Goal: Task Accomplishment & Management: Manage account settings

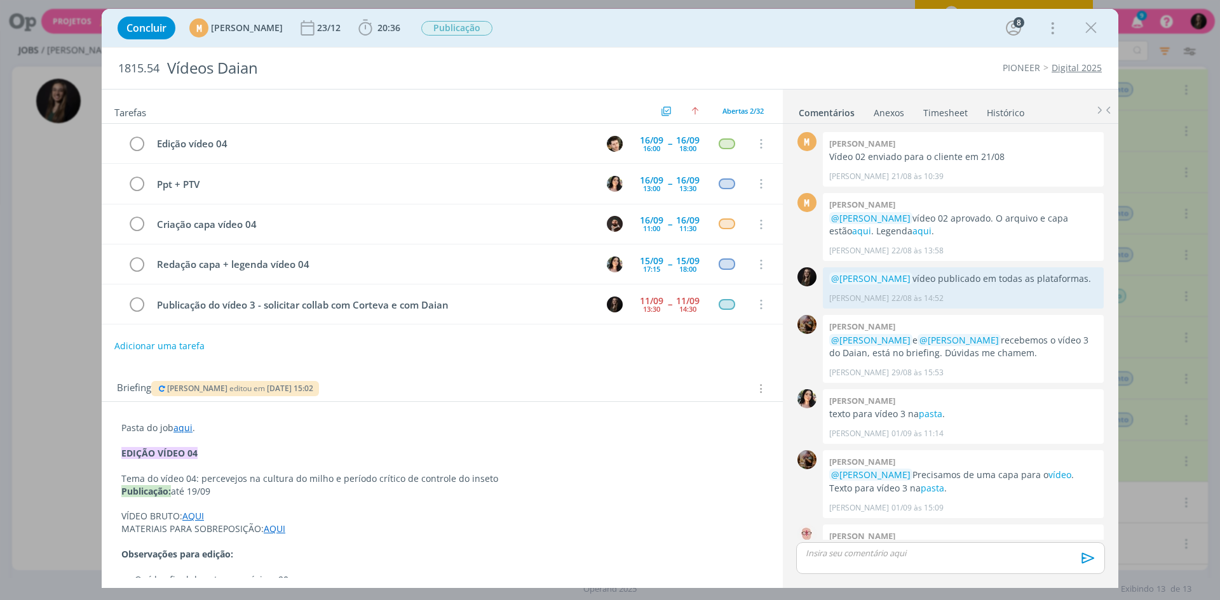
scroll to position [1383, 0]
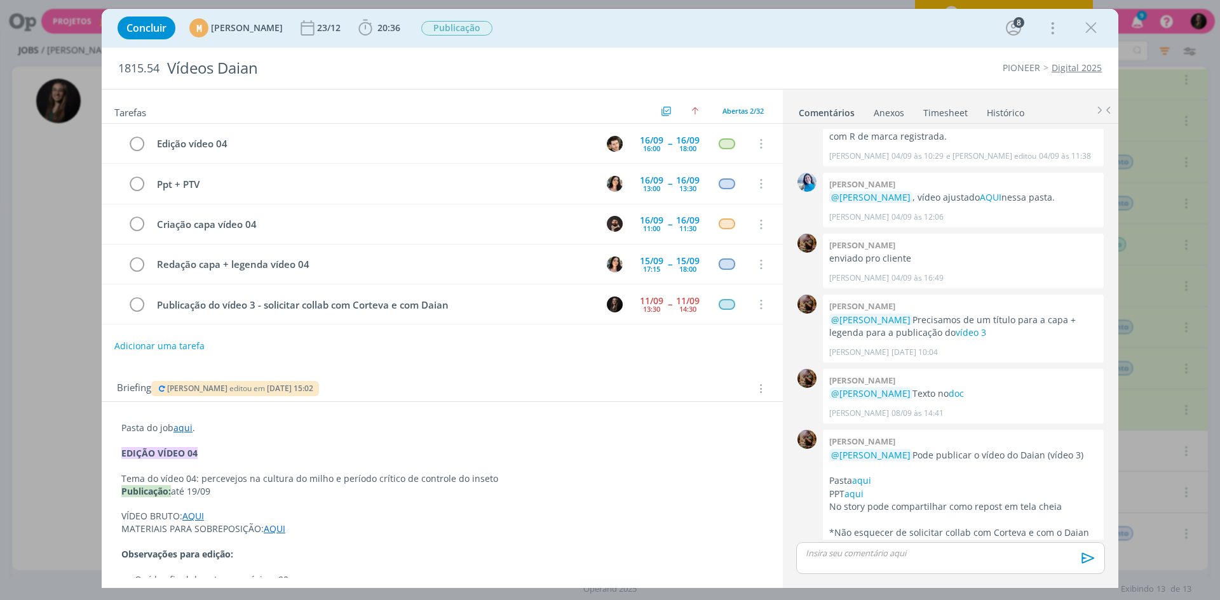
click at [877, 548] on p "dialog" at bounding box center [950, 553] width 288 height 11
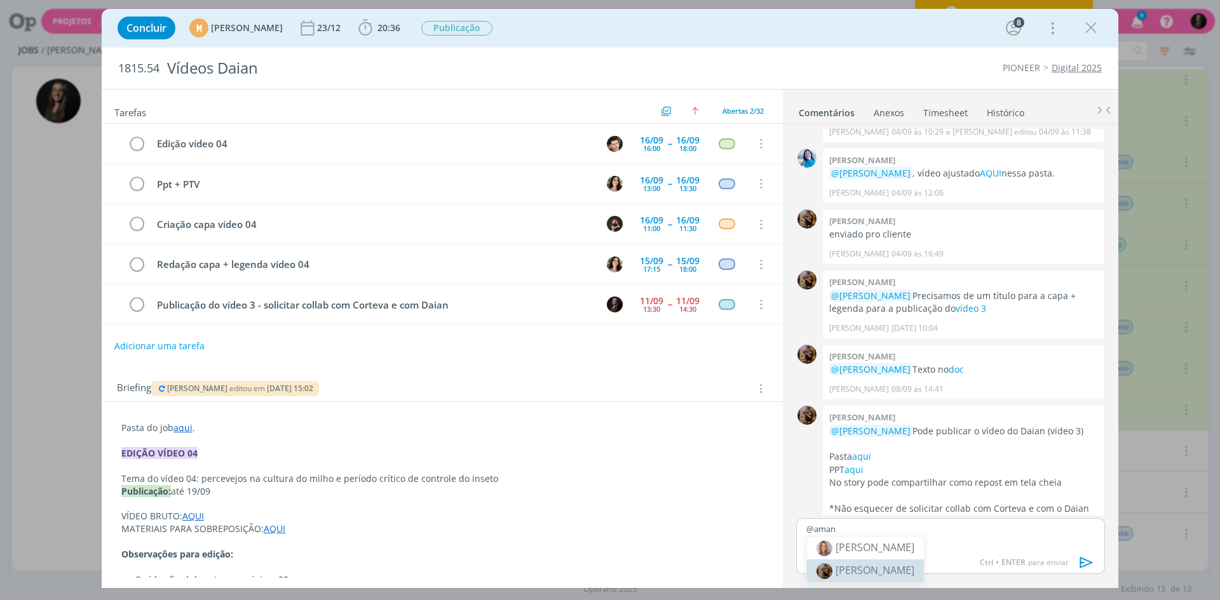
click at [913, 573] on span "[PERSON_NAME]" at bounding box center [875, 571] width 79 height 14
click at [1083, 567] on icon "dialog" at bounding box center [1086, 562] width 19 height 19
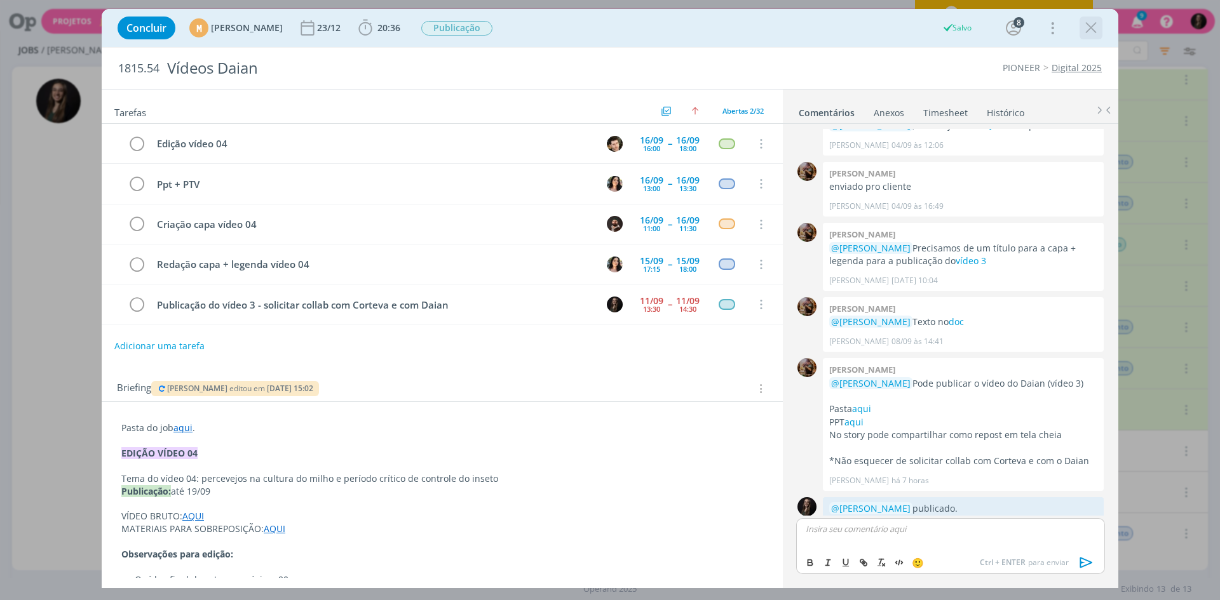
click at [1091, 24] on icon "dialog" at bounding box center [1090, 27] width 19 height 19
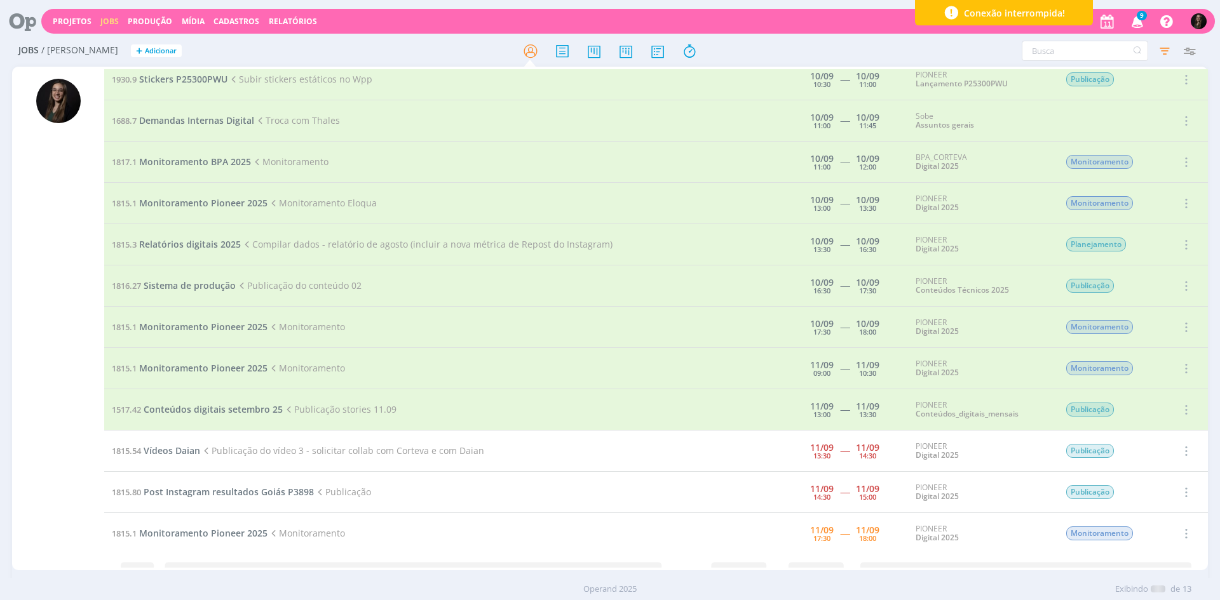
scroll to position [51, 0]
click at [198, 489] on span "Post Instagram resultados Goiás P3898" at bounding box center [229, 492] width 170 height 12
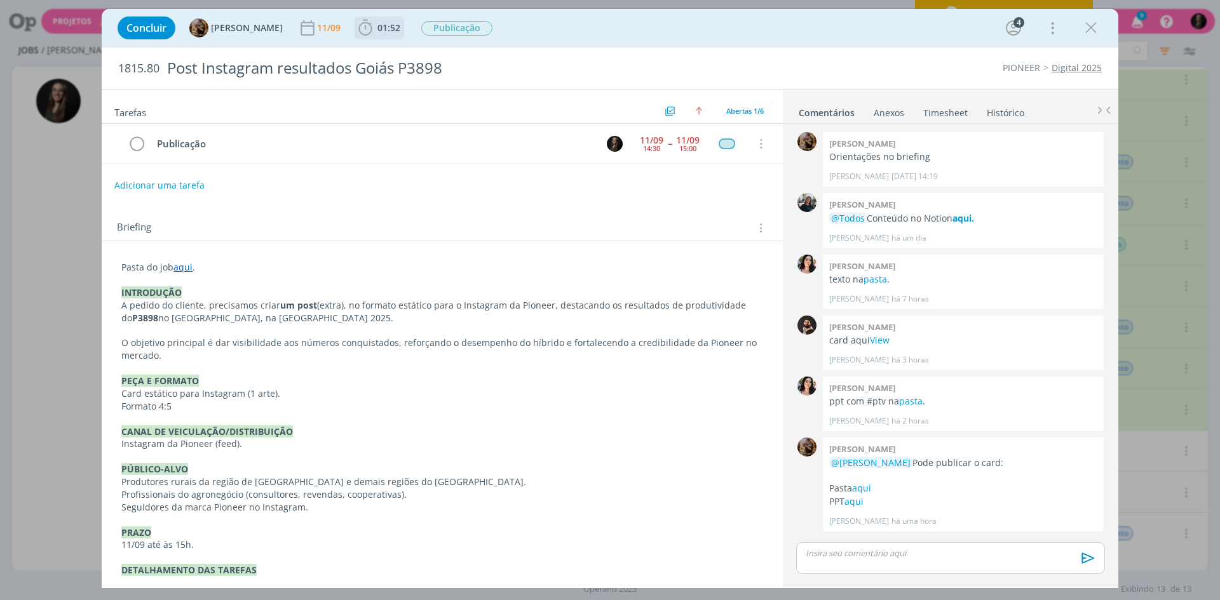
click at [394, 25] on span "01:52" at bounding box center [388, 28] width 23 height 12
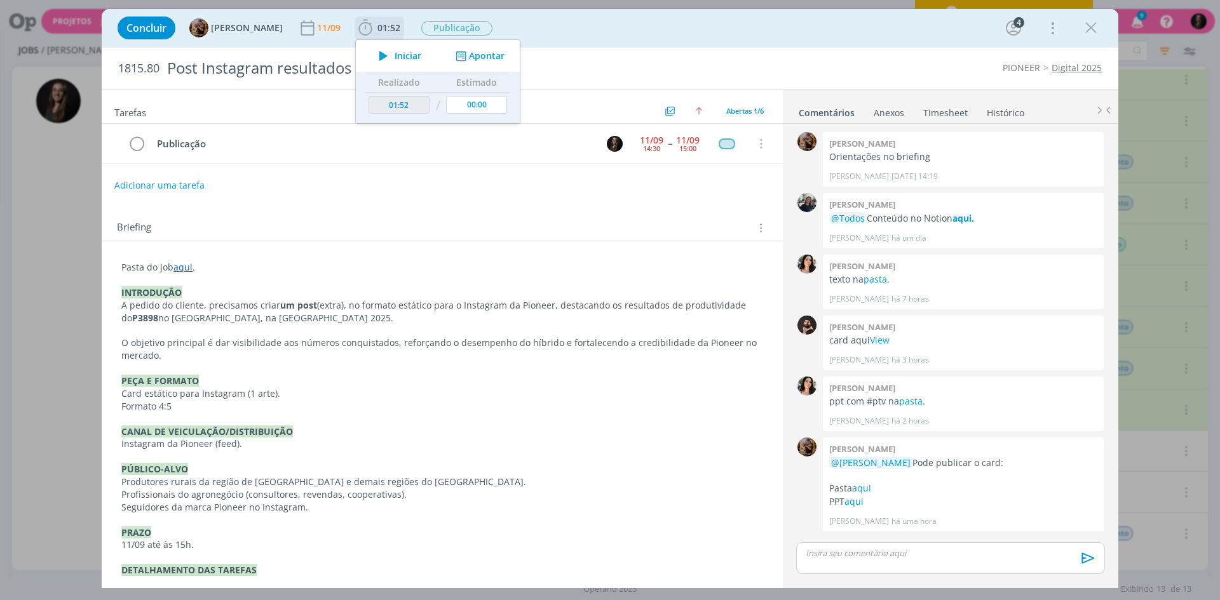
click at [405, 51] on span "Iniciar" at bounding box center [408, 55] width 27 height 9
click at [1091, 24] on icon "dialog" at bounding box center [1090, 27] width 19 height 19
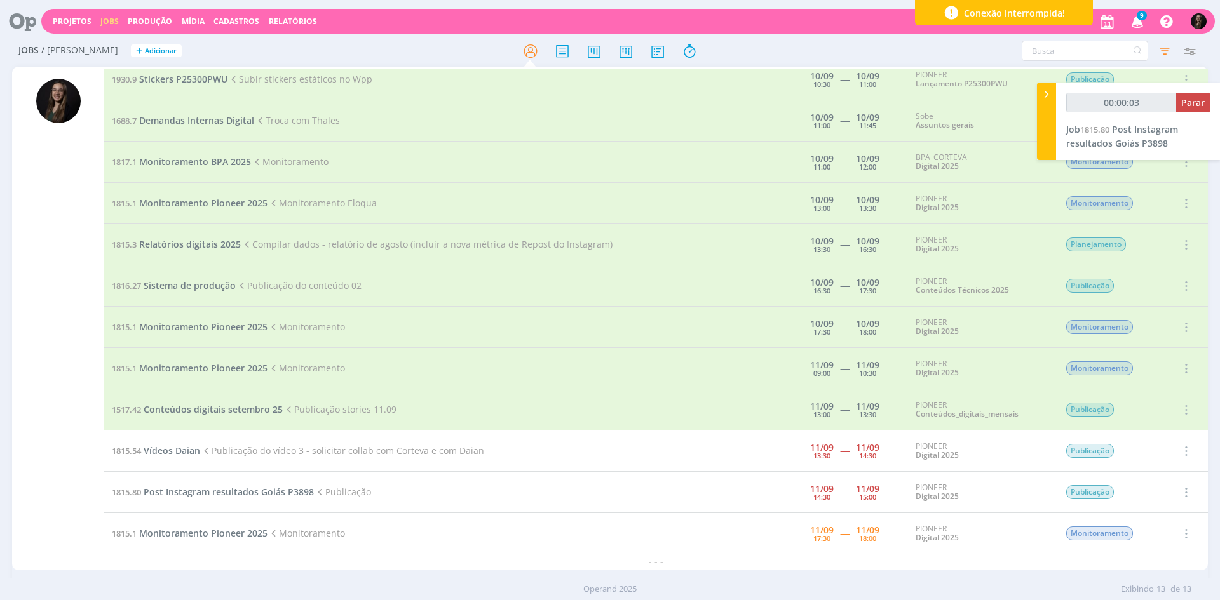
click at [190, 450] on span "Vídeos Daian" at bounding box center [172, 451] width 57 height 12
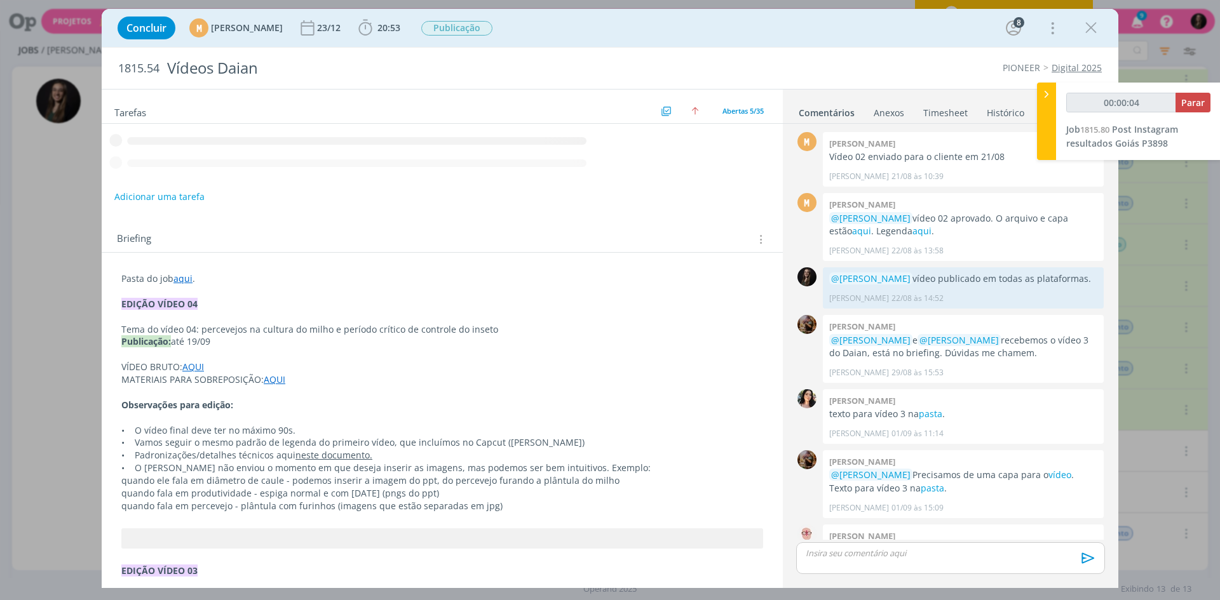
scroll to position [1430, 0]
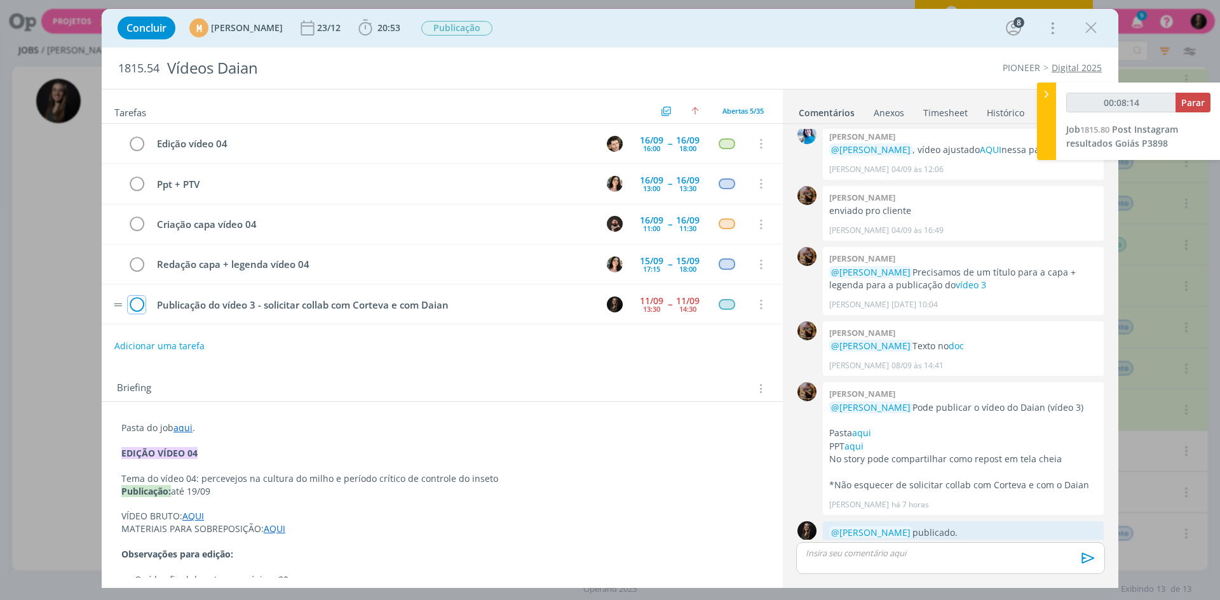
click at [135, 305] on icon "dialog" at bounding box center [137, 304] width 18 height 19
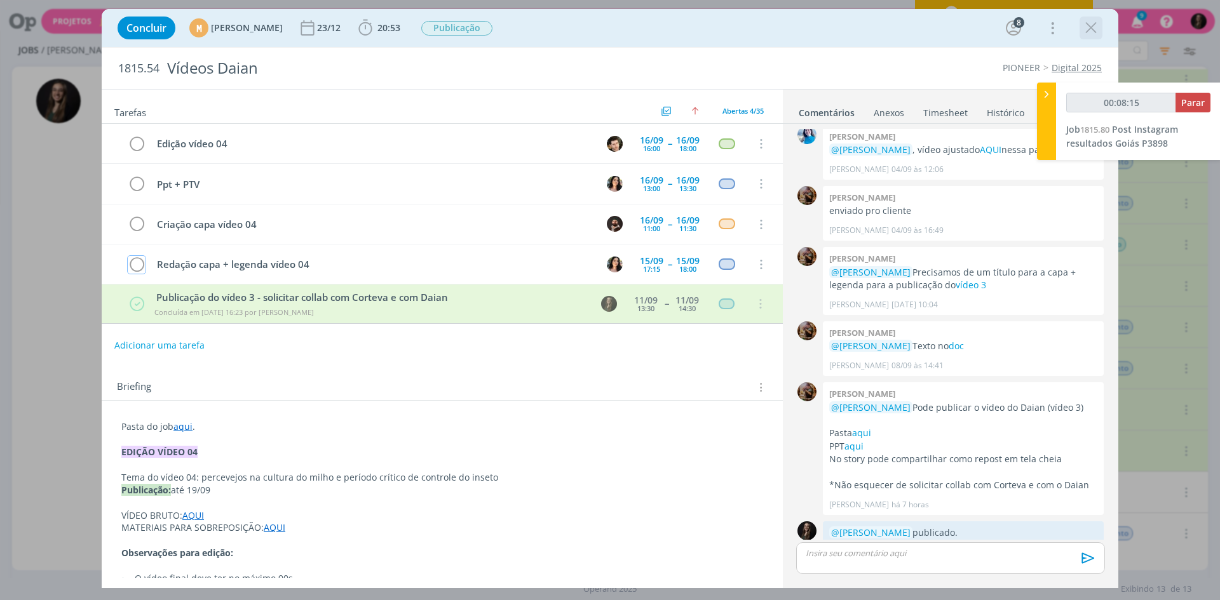
click at [1088, 28] on icon "dialog" at bounding box center [1090, 27] width 19 height 19
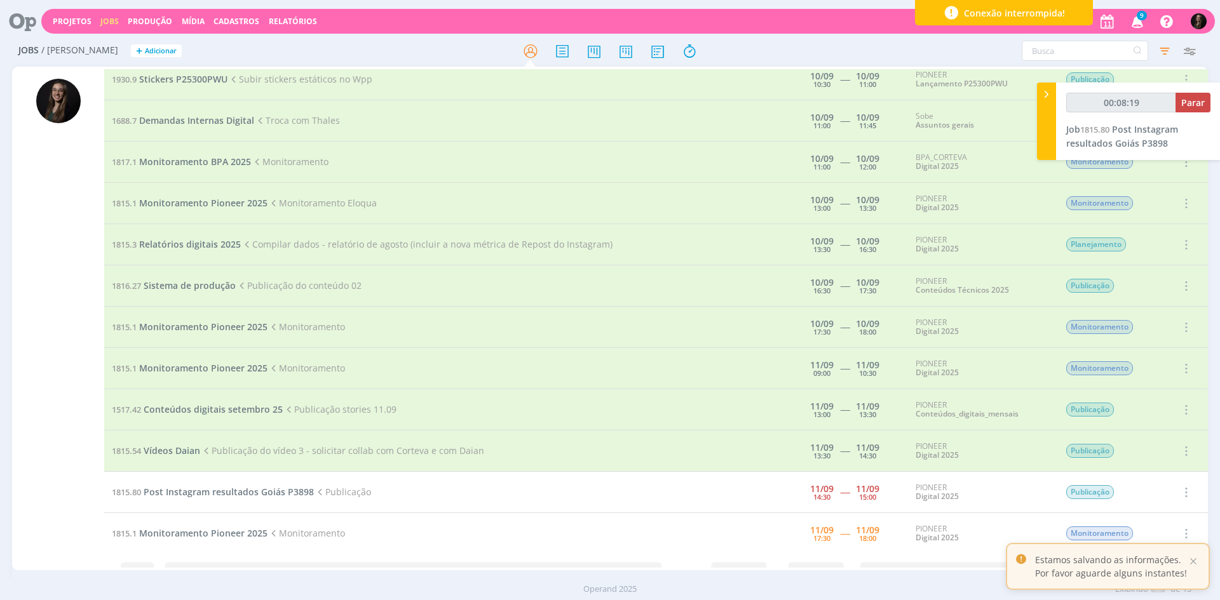
scroll to position [51, 0]
click at [208, 489] on span "Post Instagram resultados Goiás P3898" at bounding box center [229, 492] width 170 height 12
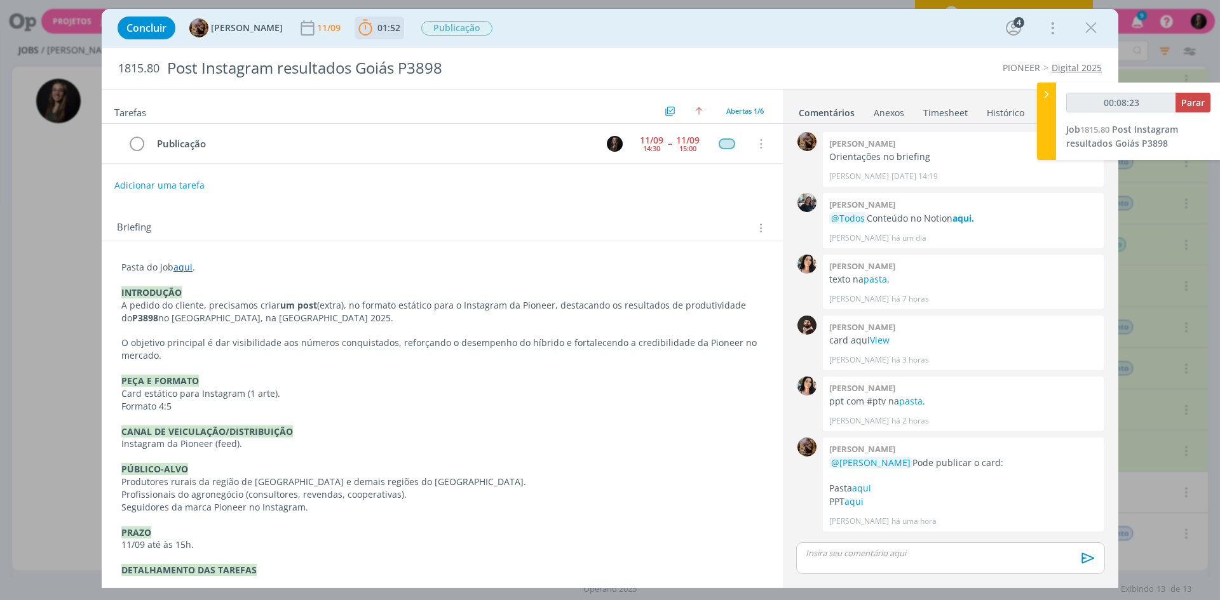
click at [392, 26] on span "01:52" at bounding box center [388, 28] width 23 height 12
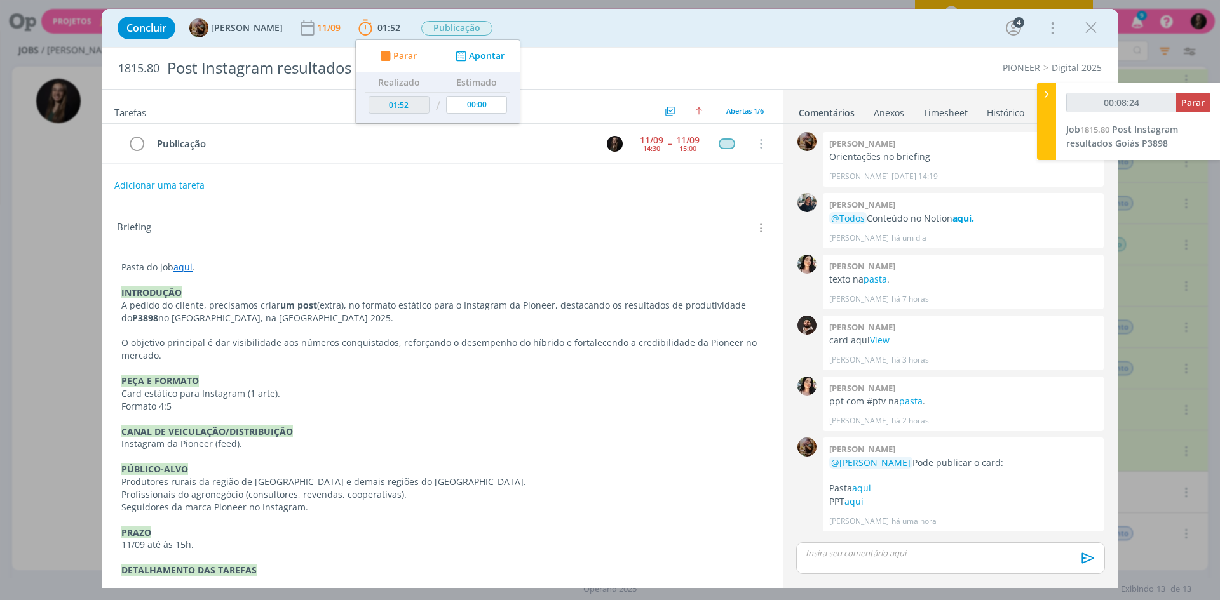
click at [553, 25] on div "Concluir Amanda Rodrigues 11/09 01:52 Parar Apontar Data * 11/09/2025 Horas * 0…" at bounding box center [610, 28] width 998 height 30
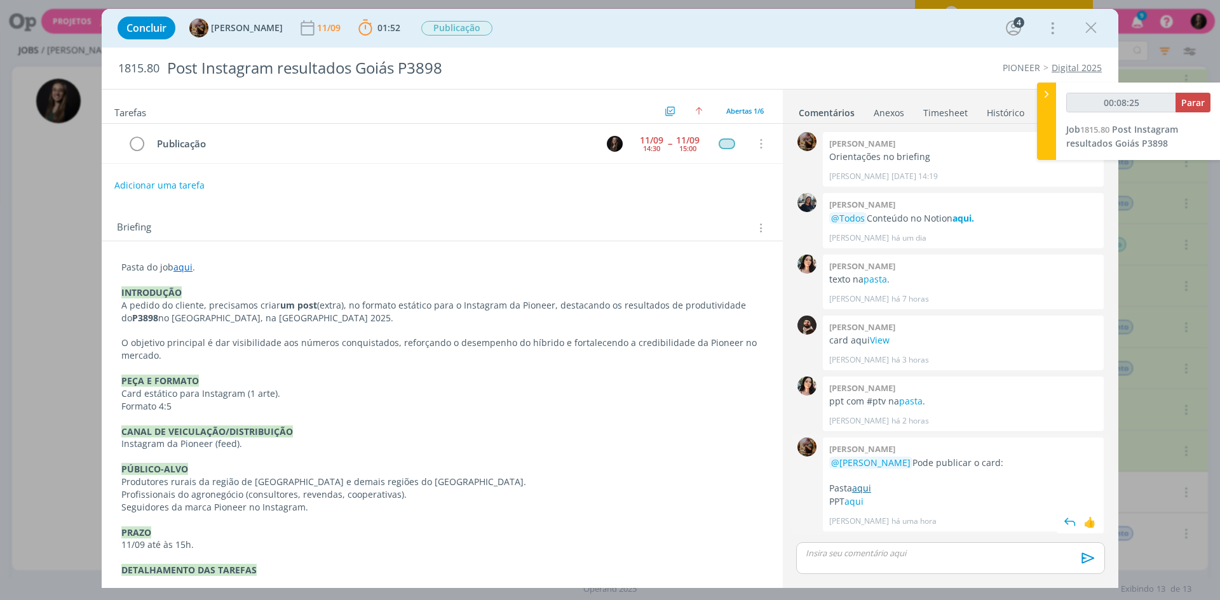
click at [865, 491] on link "aqui" at bounding box center [861, 488] width 19 height 12
click at [857, 504] on link "aqui" at bounding box center [853, 502] width 19 height 12
type input "00:36:54"
click at [1189, 104] on span "Parar" at bounding box center [1193, 103] width 24 height 12
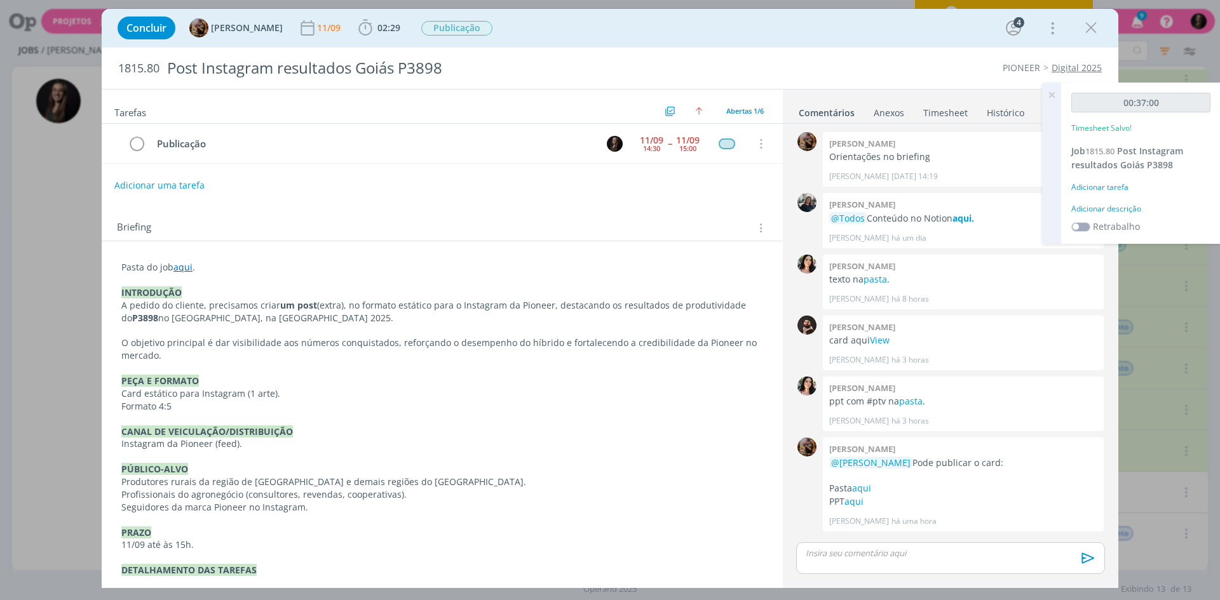
click at [1114, 210] on div "Adicionar descrição" at bounding box center [1140, 208] width 139 height 11
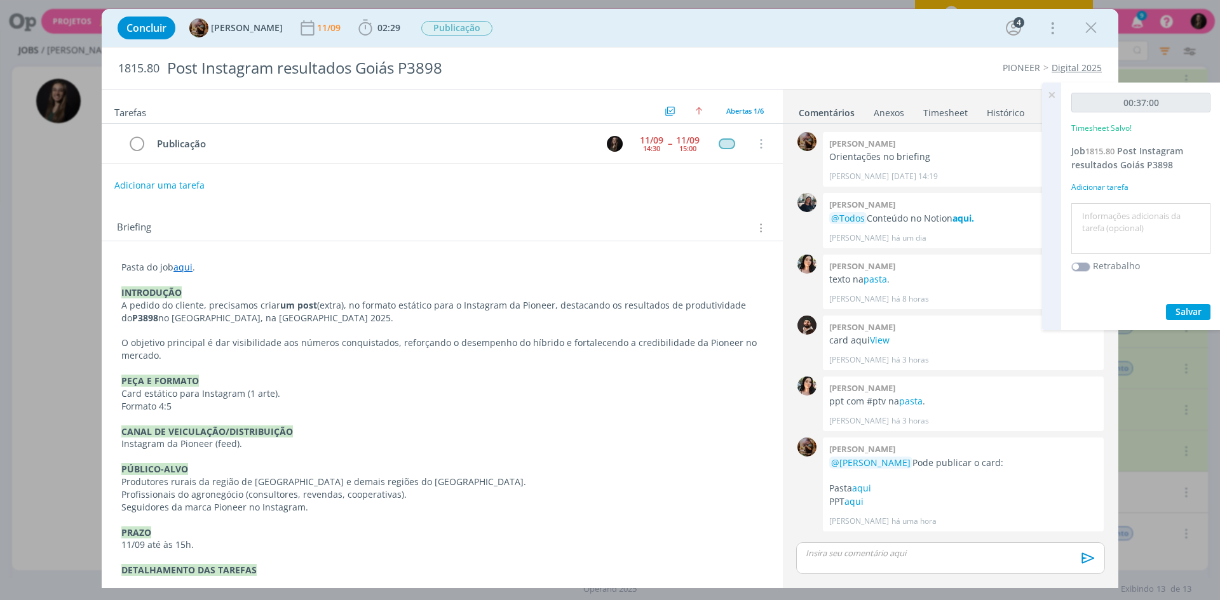
click at [1109, 215] on textarea at bounding box center [1140, 229] width 133 height 45
type textarea "m"
type textarea "publicar"
click at [1142, 221] on textarea "publicar" at bounding box center [1140, 229] width 133 height 45
click at [1165, 226] on textarea "publicar" at bounding box center [1140, 229] width 133 height 45
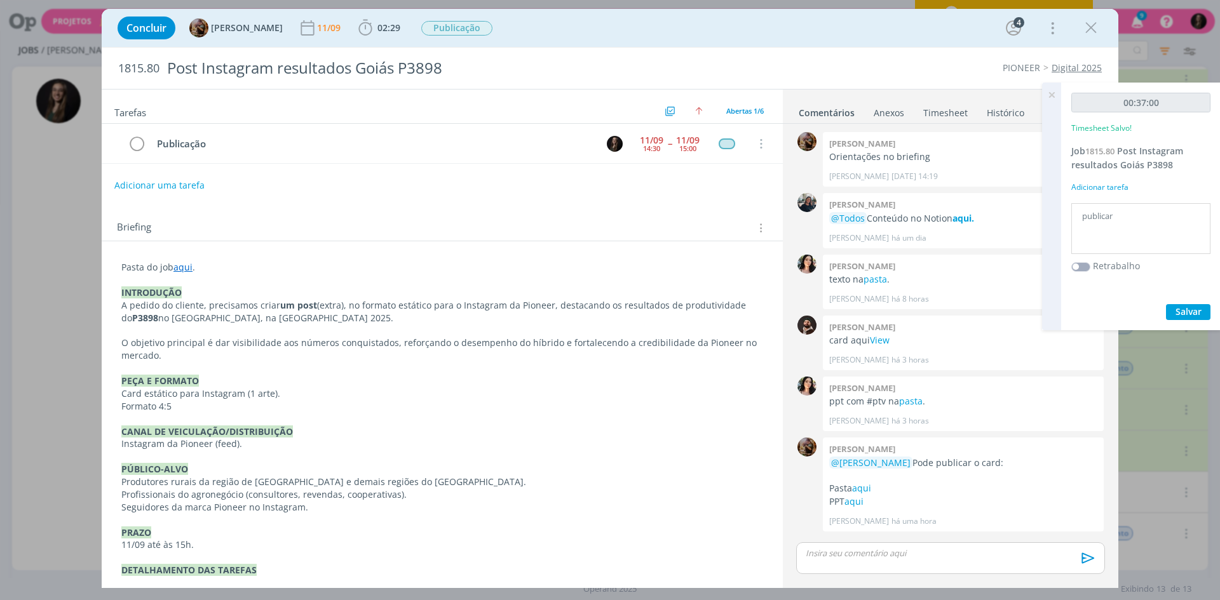
click at [1165, 226] on textarea "publicar" at bounding box center [1140, 229] width 133 height 45
click at [1163, 226] on textarea "publicar" at bounding box center [1140, 229] width 133 height 45
click at [1166, 304] on button "Salvar" at bounding box center [1188, 312] width 44 height 16
click at [1188, 315] on span "Salvar" at bounding box center [1188, 312] width 26 height 12
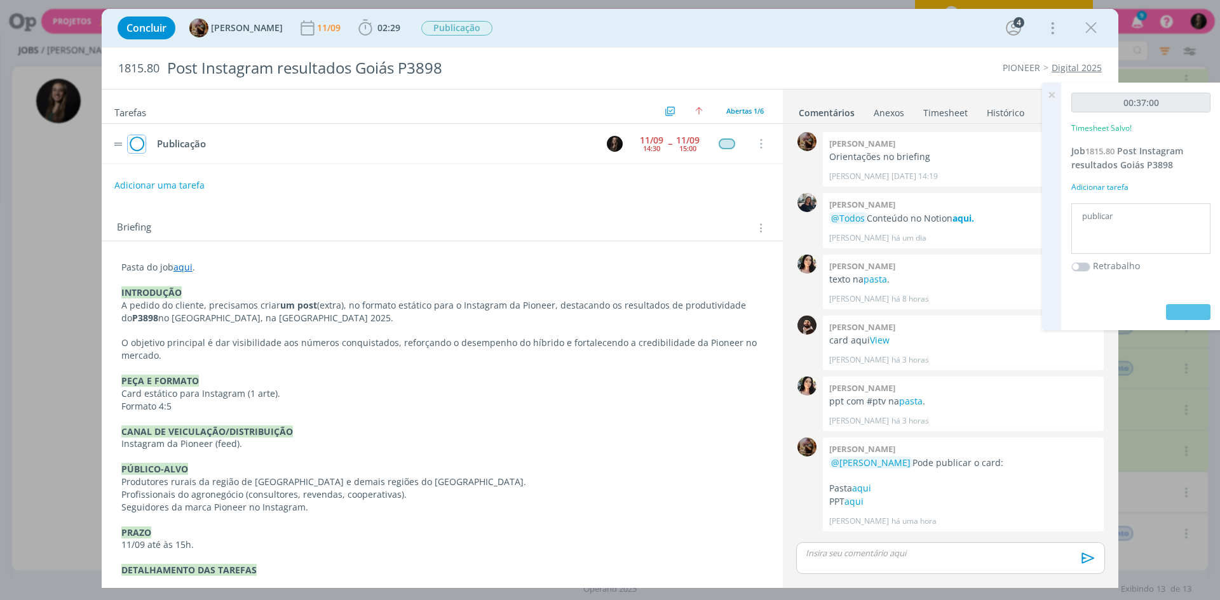
click at [140, 144] on icon "dialog" at bounding box center [137, 144] width 18 height 19
click at [879, 575] on div "dialog" at bounding box center [950, 579] width 309 height 11
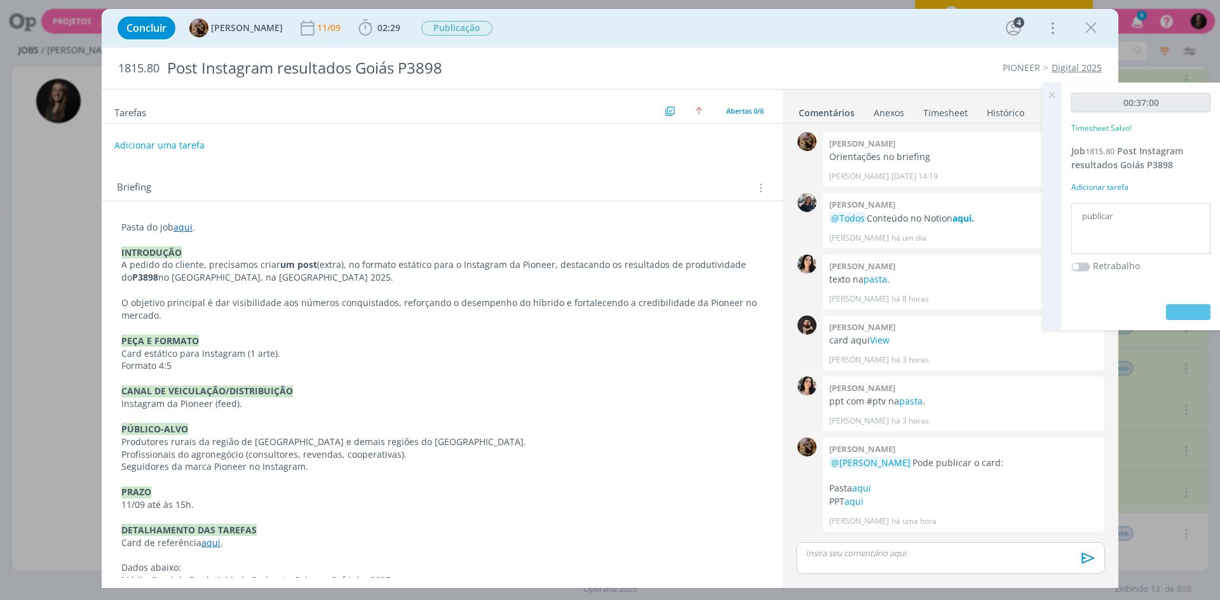
click at [874, 555] on p "dialog" at bounding box center [950, 553] width 288 height 11
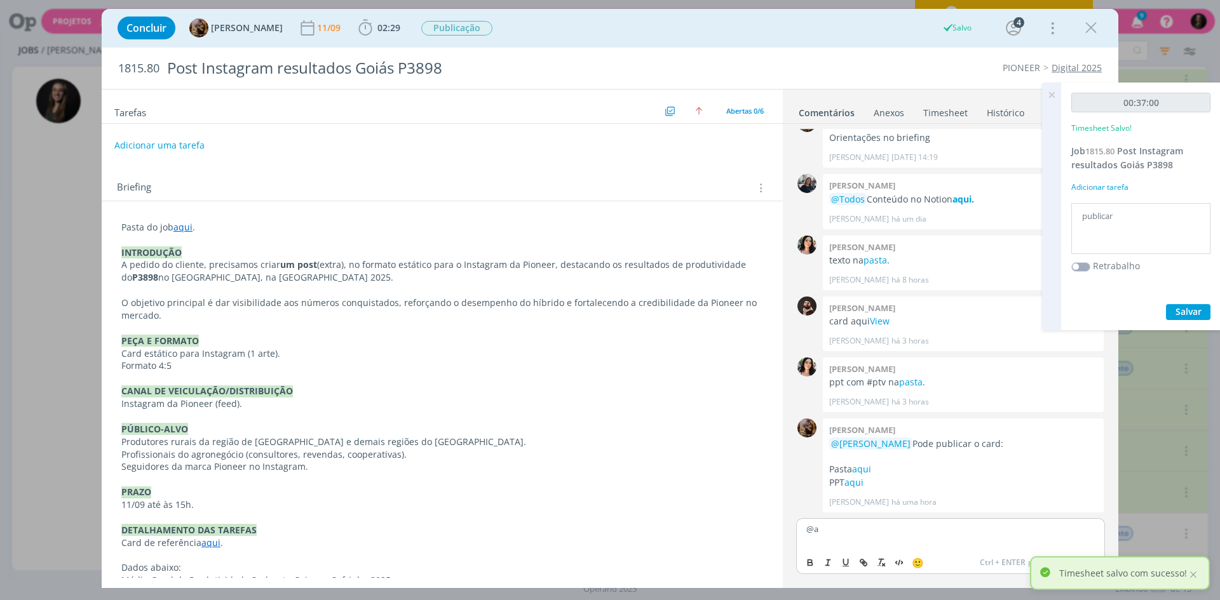
scroll to position [51, 0]
click at [893, 569] on span "[PERSON_NAME]" at bounding box center [875, 571] width 79 height 14
click at [1088, 557] on icon "dialog" at bounding box center [1086, 562] width 19 height 19
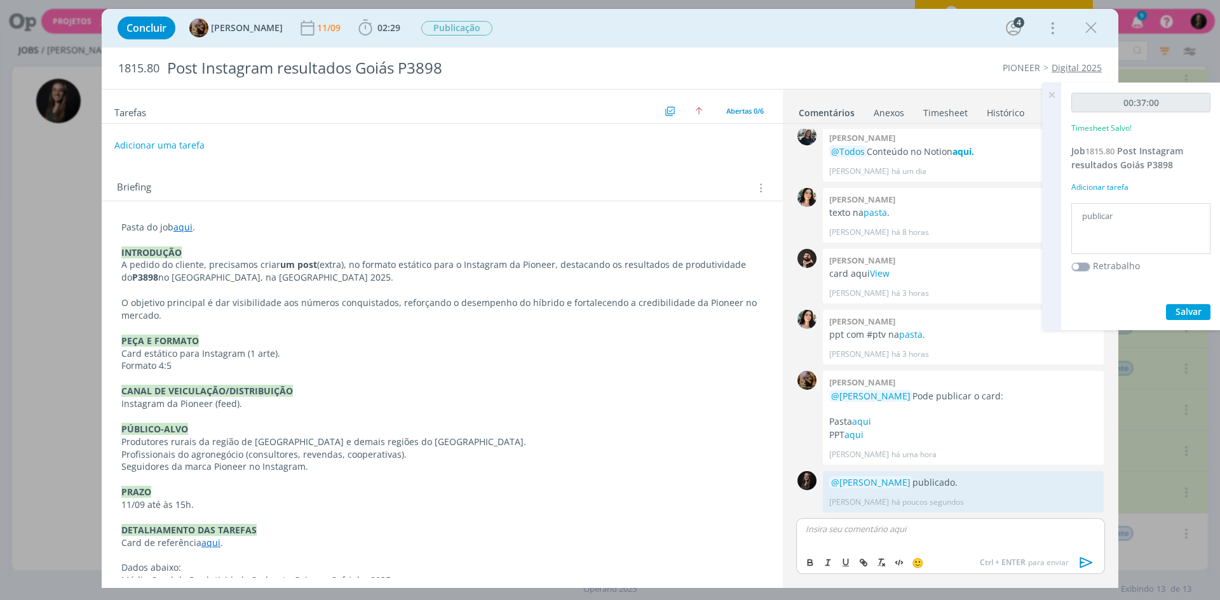
click at [1048, 92] on icon at bounding box center [1051, 95] width 23 height 25
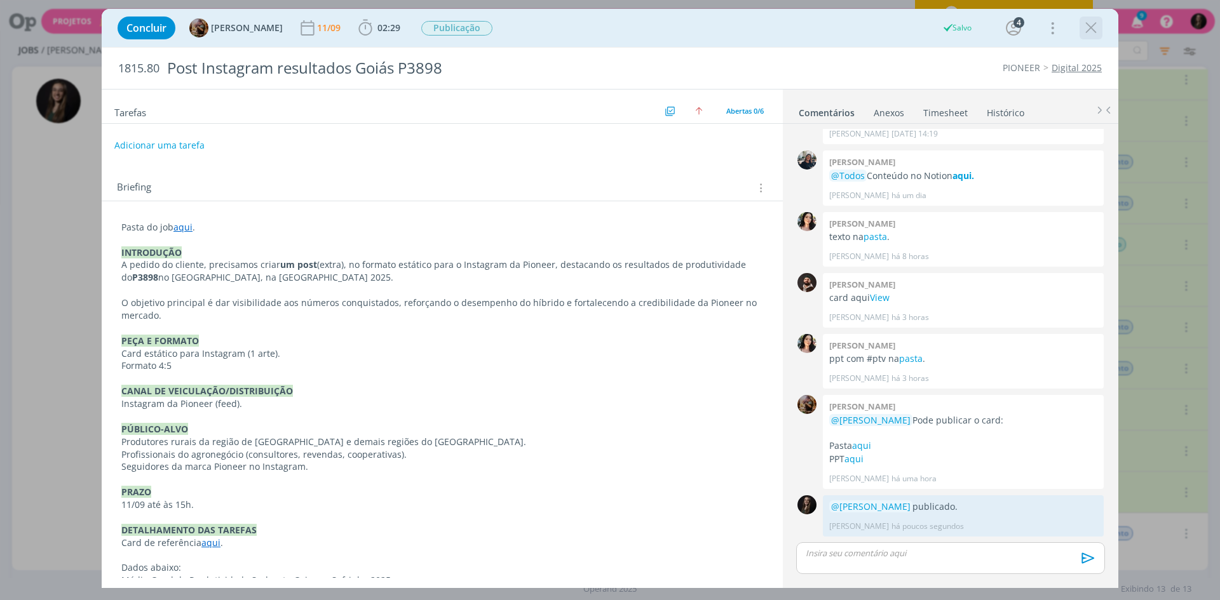
click at [1095, 27] on icon "dialog" at bounding box center [1090, 27] width 19 height 19
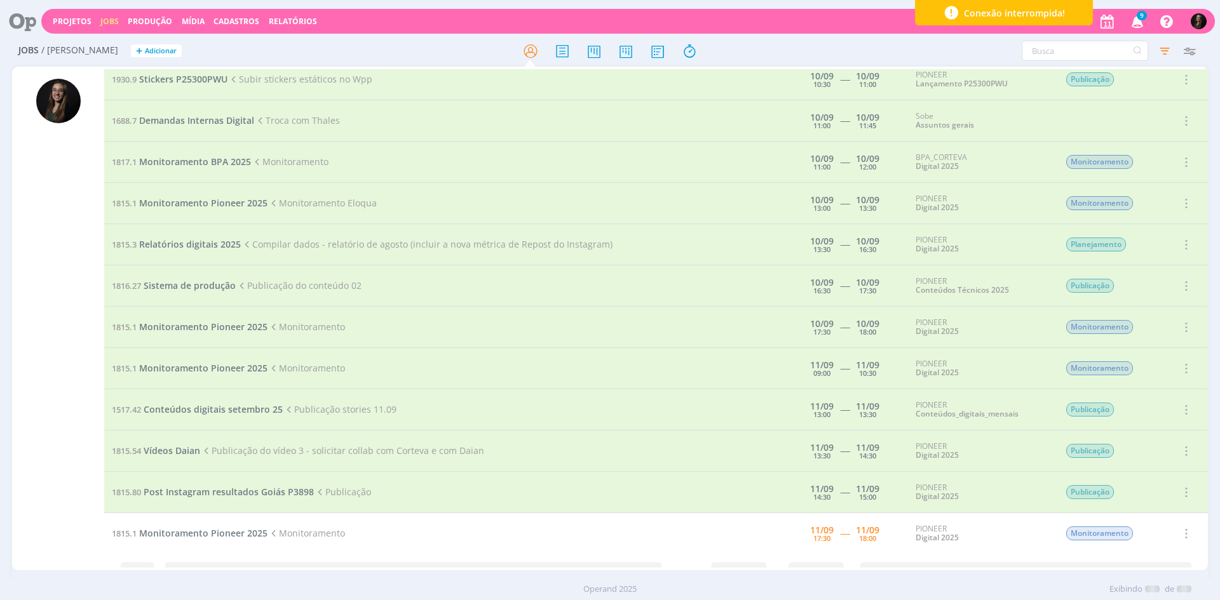
scroll to position [51, 0]
click at [27, 17] on icon at bounding box center [18, 21] width 26 height 25
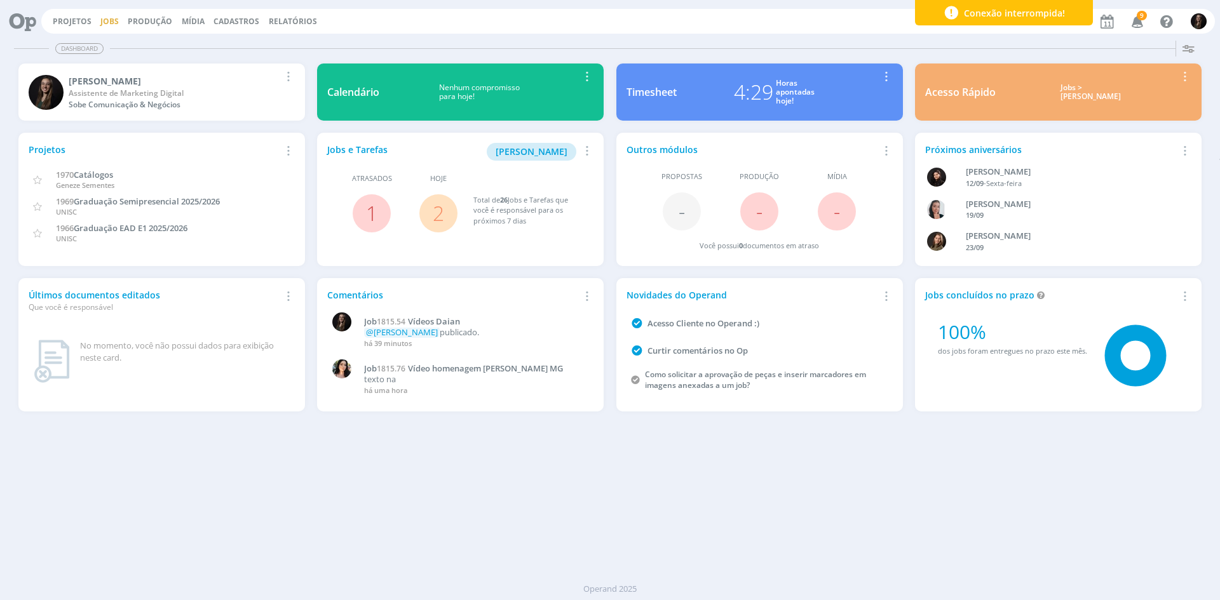
click at [112, 18] on link "Jobs" at bounding box center [109, 21] width 18 height 11
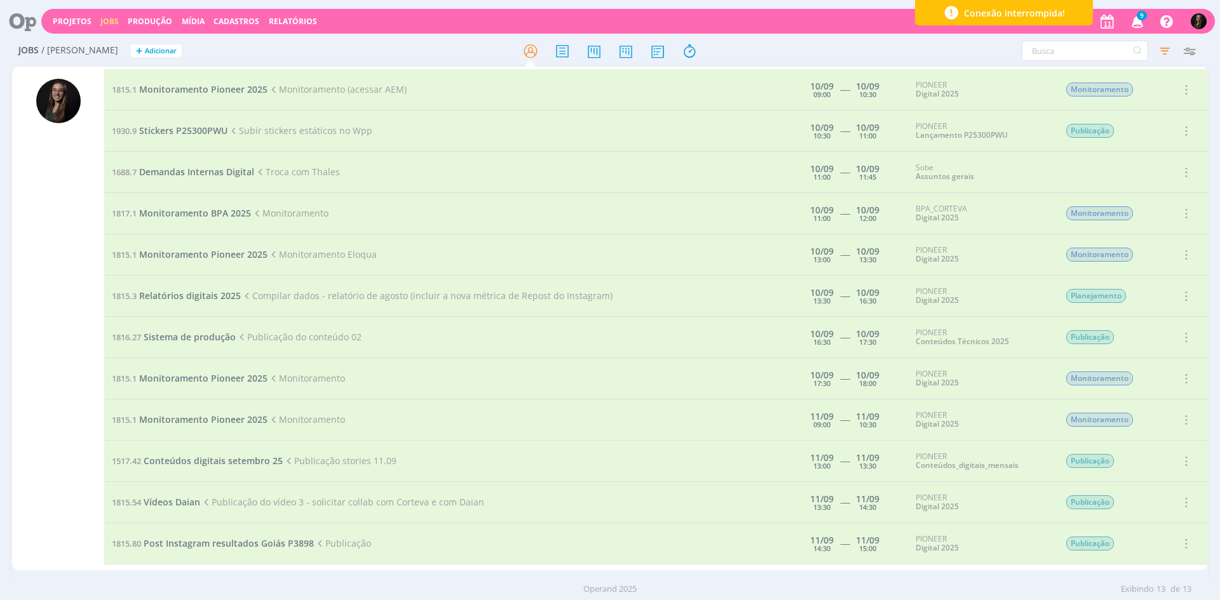
scroll to position [51, 0]
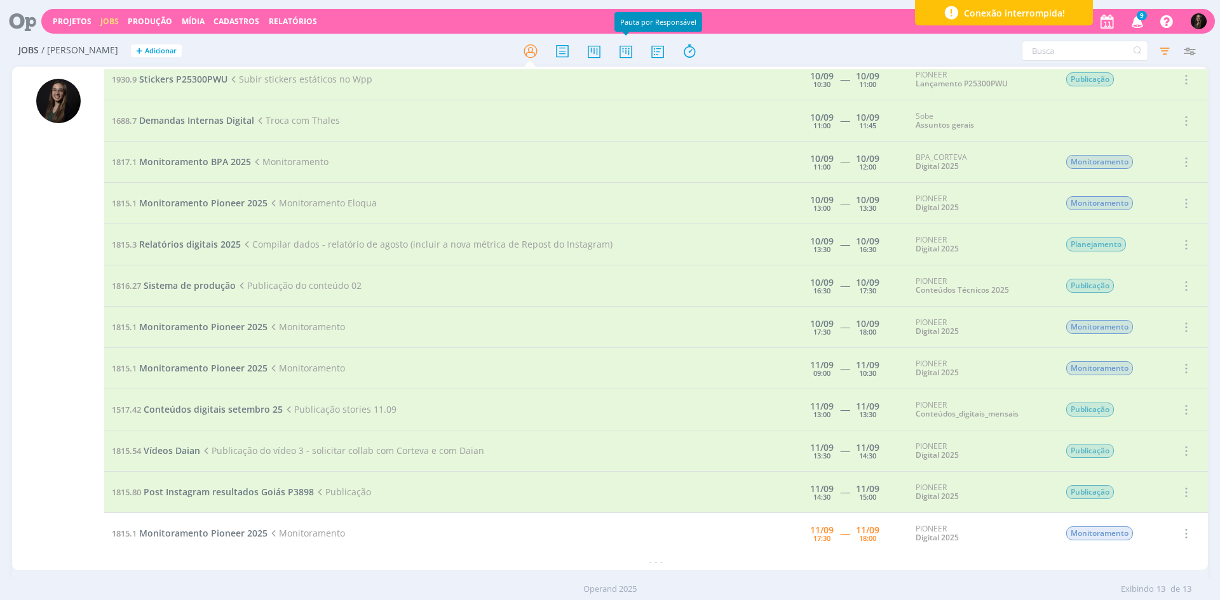
click at [613, 55] on div at bounding box center [609, 50] width 398 height 23
click at [624, 55] on icon at bounding box center [625, 51] width 23 height 25
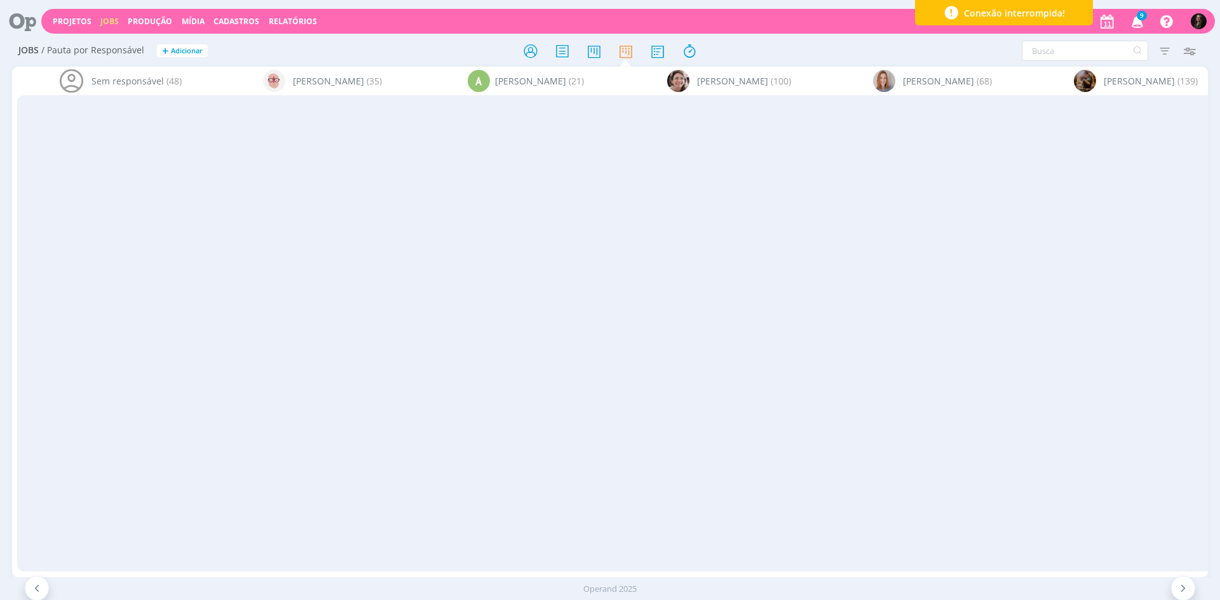
scroll to position [0, 5220]
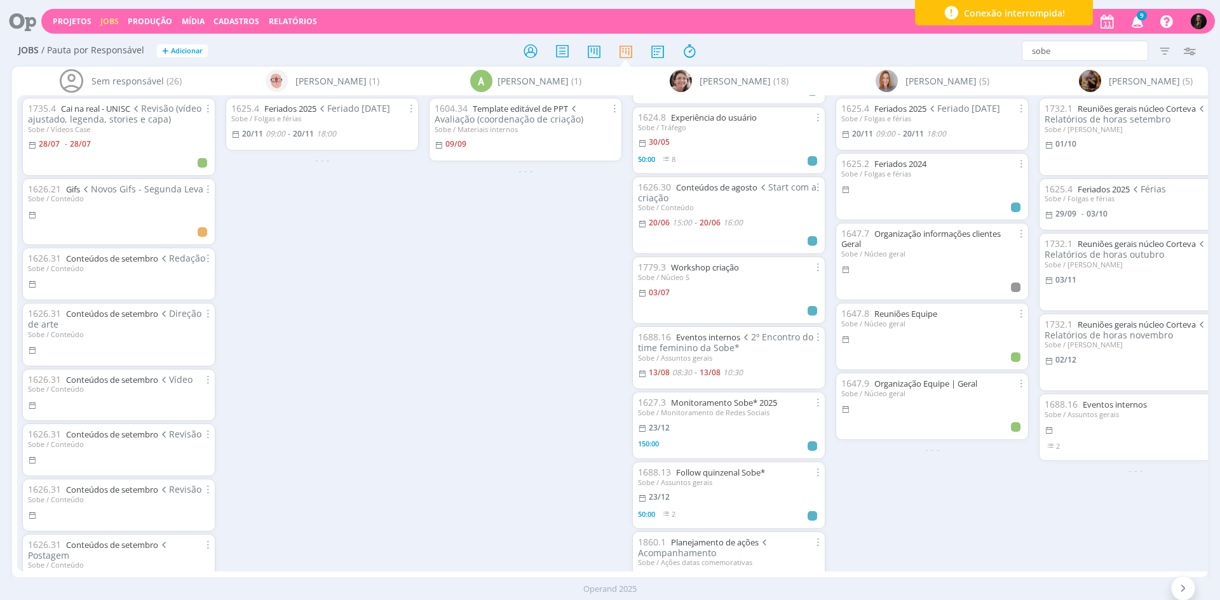
scroll to position [815, 0]
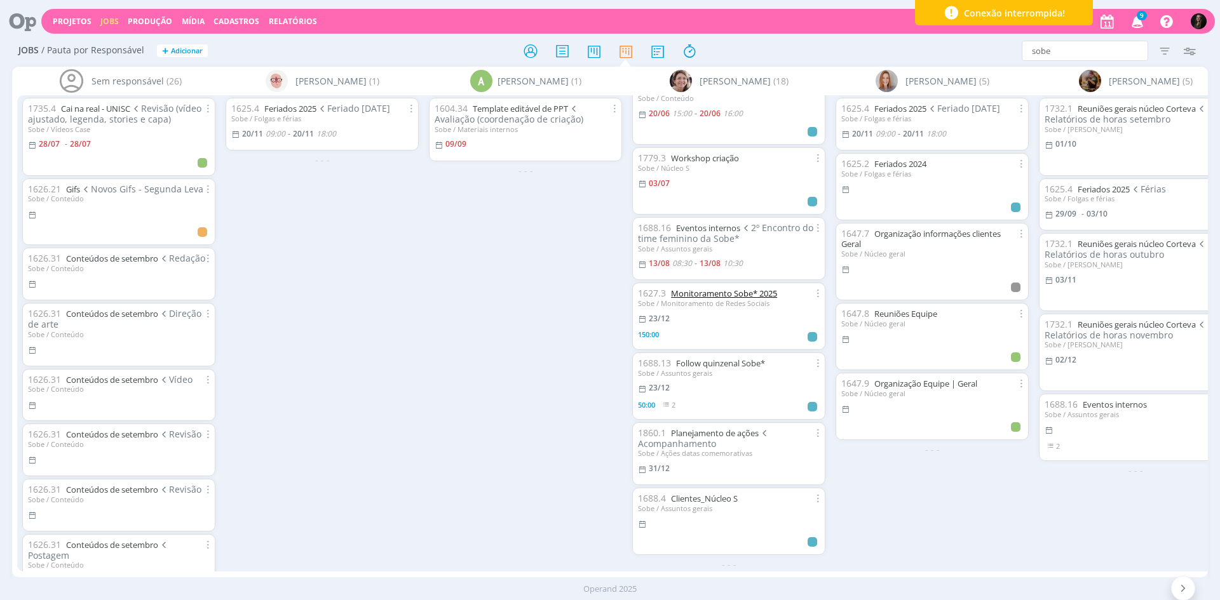
click at [748, 290] on link "Monitoramento Sobe* 2025" at bounding box center [724, 293] width 106 height 11
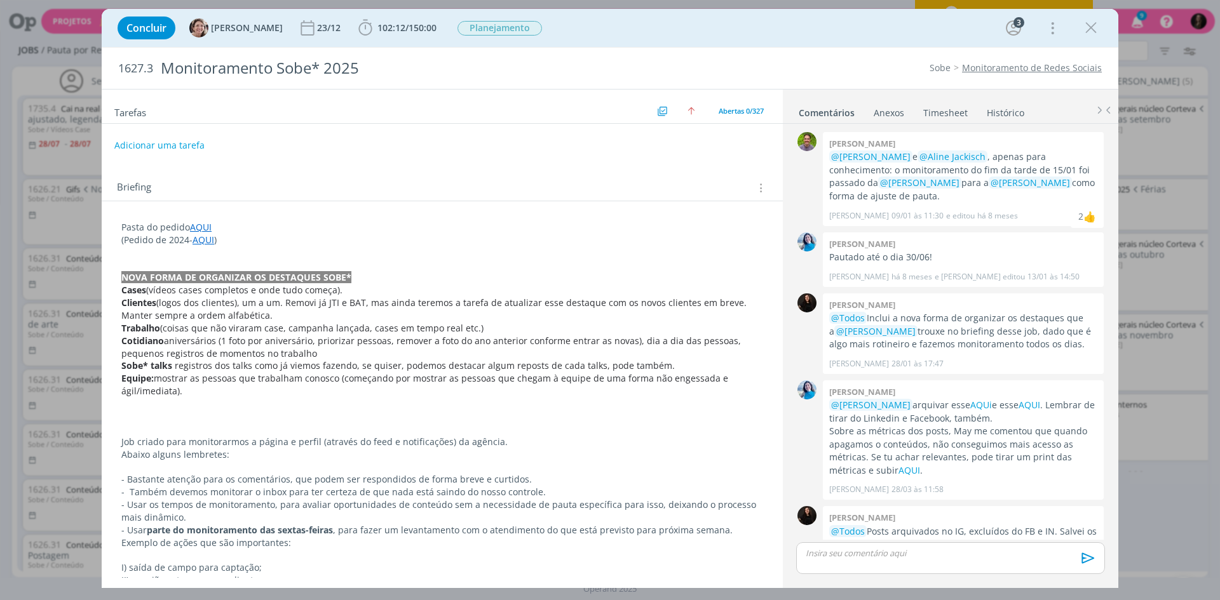
scroll to position [37, 0]
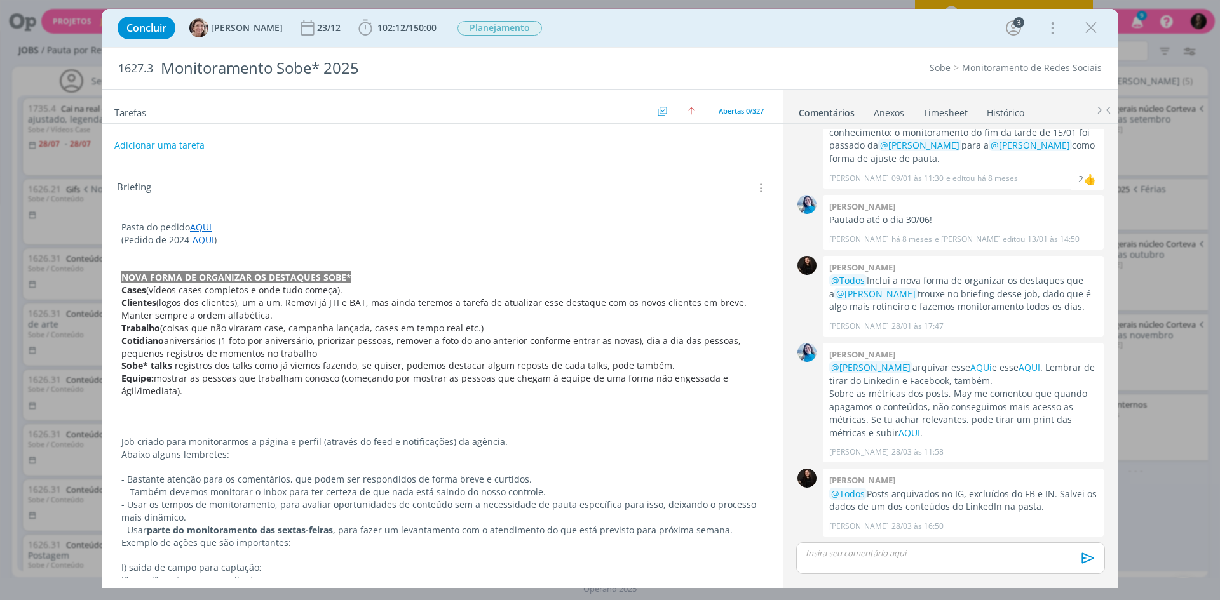
click at [201, 227] on link "AQUI" at bounding box center [201, 227] width 22 height 12
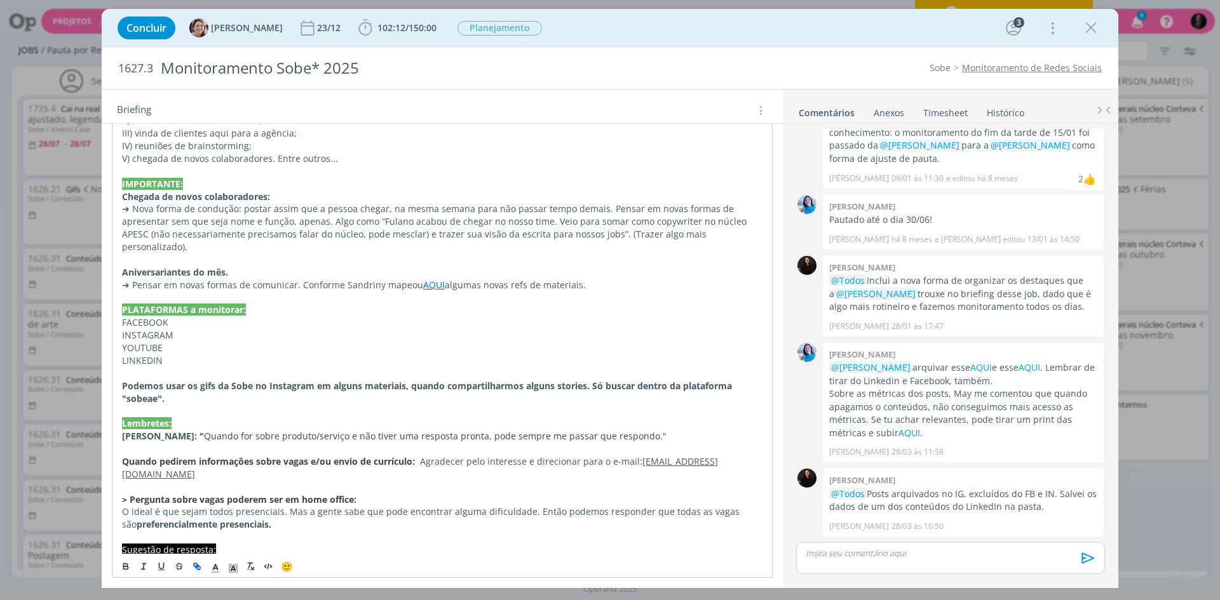
scroll to position [548, 0]
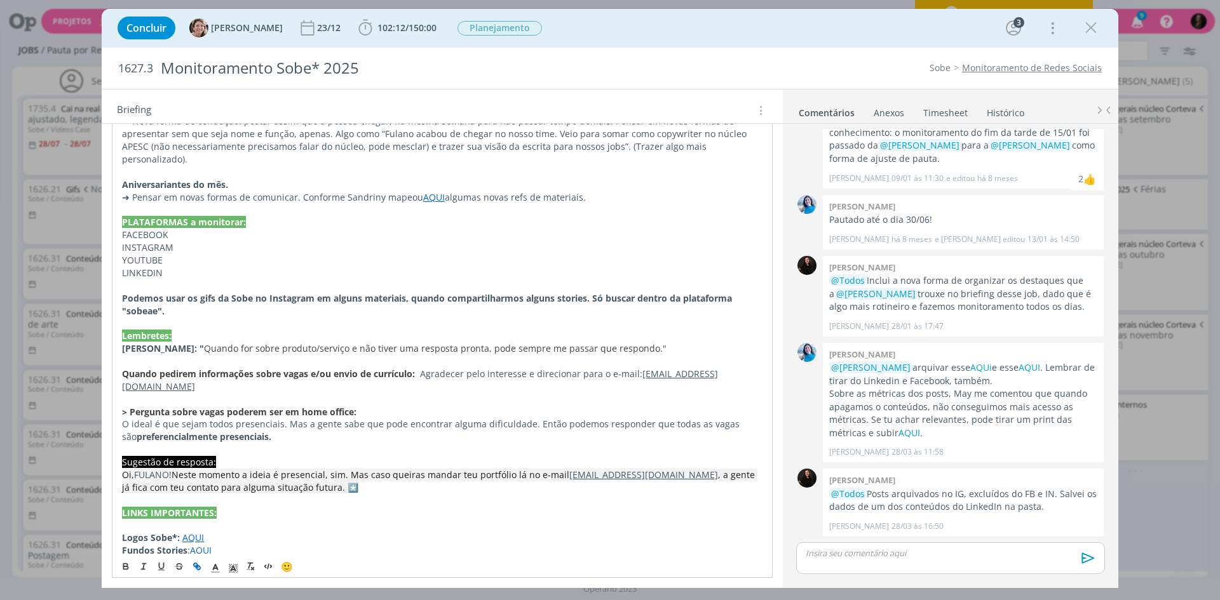
click at [200, 545] on link "AQUI" at bounding box center [201, 551] width 22 height 12
click at [240, 503] on link "[URL][DOMAIN_NAME]" at bounding box center [204, 500] width 96 height 17
click at [1085, 25] on icon "dialog" at bounding box center [1090, 27] width 19 height 19
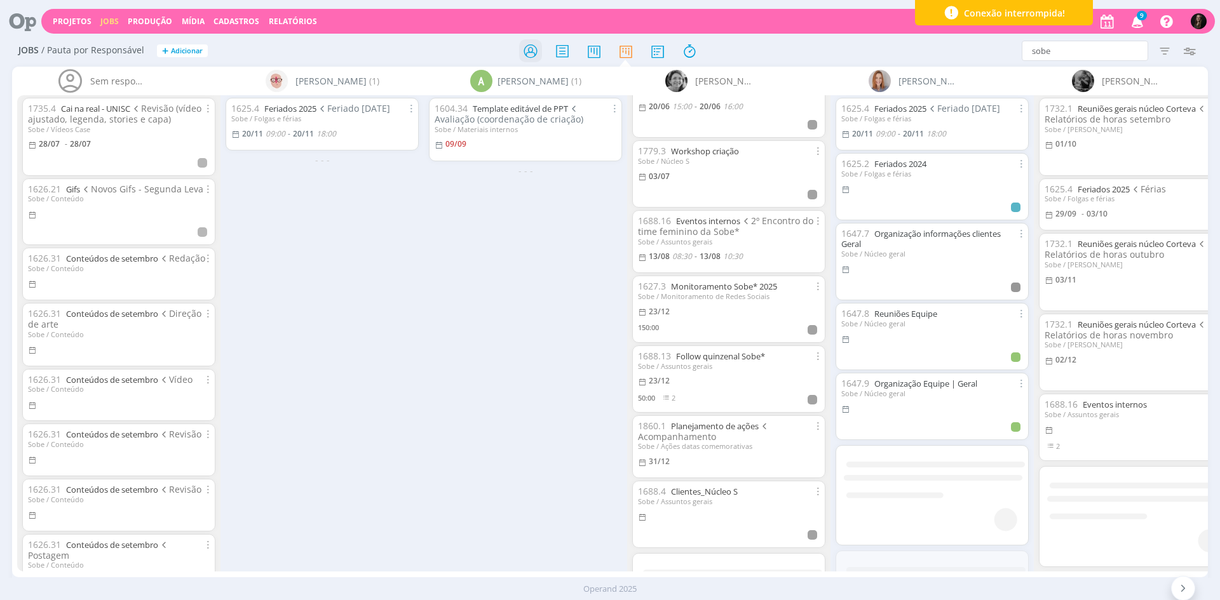
click at [530, 50] on icon at bounding box center [530, 51] width 23 height 25
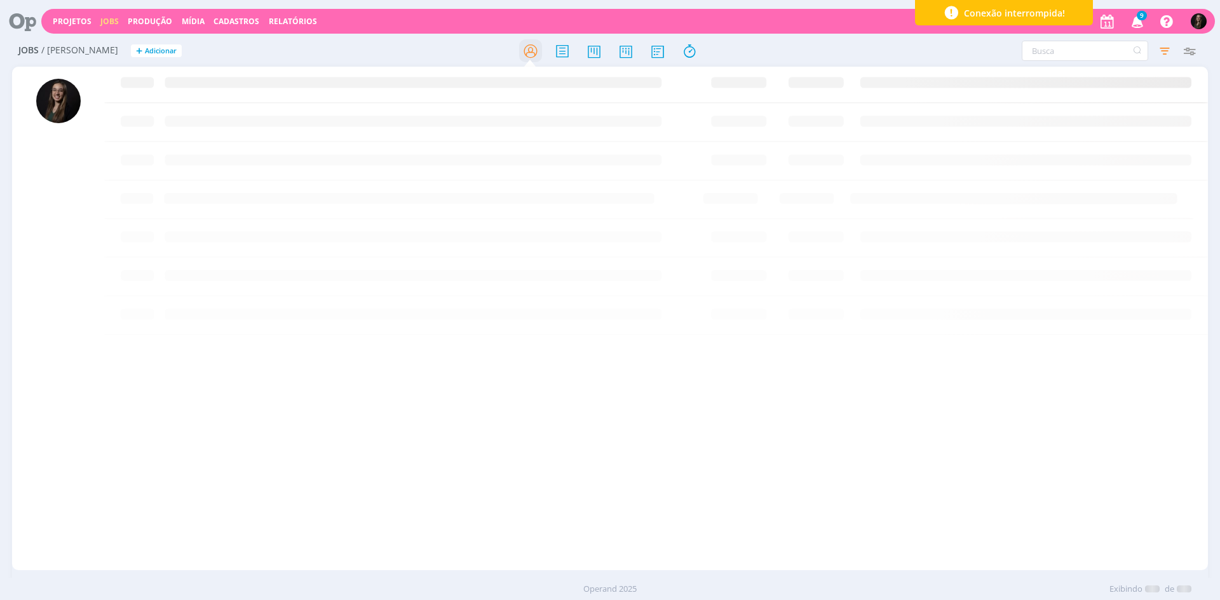
click at [530, 50] on icon at bounding box center [530, 51] width 23 height 25
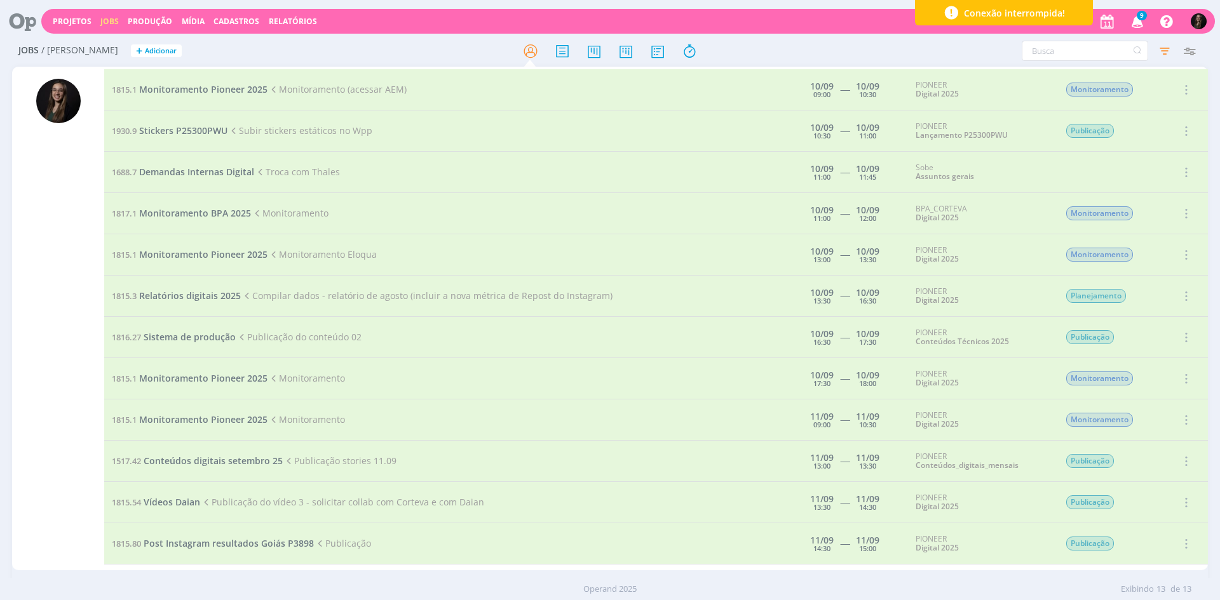
scroll to position [51, 0]
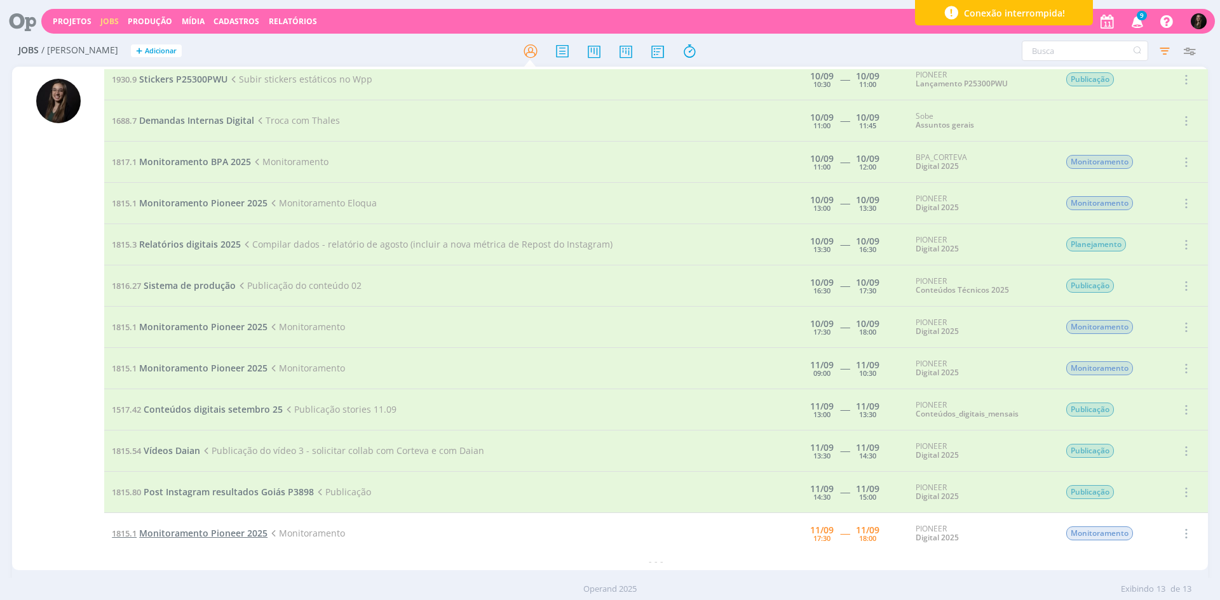
click at [218, 539] on span "Monitoramento Pioneer 2025" at bounding box center [203, 533] width 128 height 12
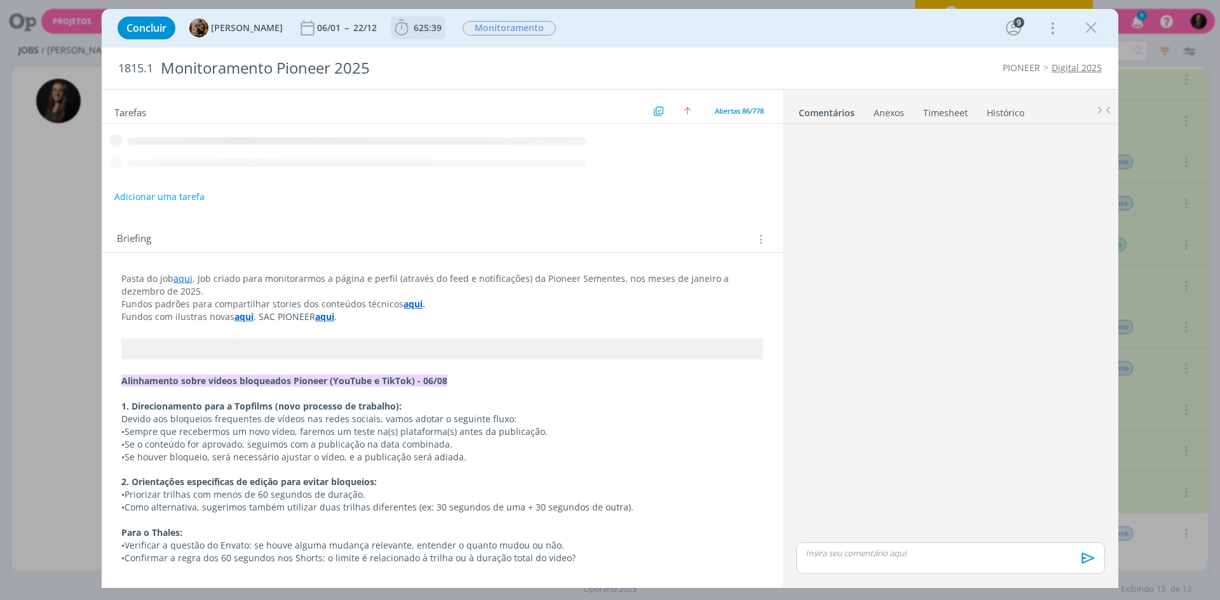
click at [428, 32] on span "625:39" at bounding box center [428, 28] width 28 height 12
click at [0, 0] on icon "dialog" at bounding box center [0, 0] width 0 height 0
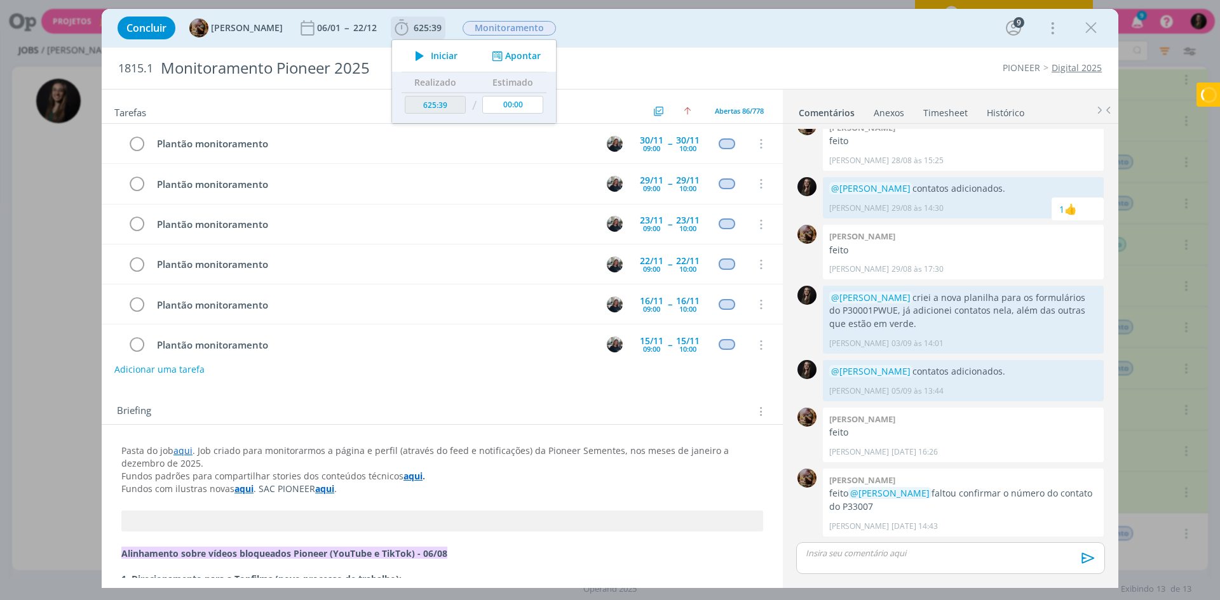
scroll to position [3233, 0]
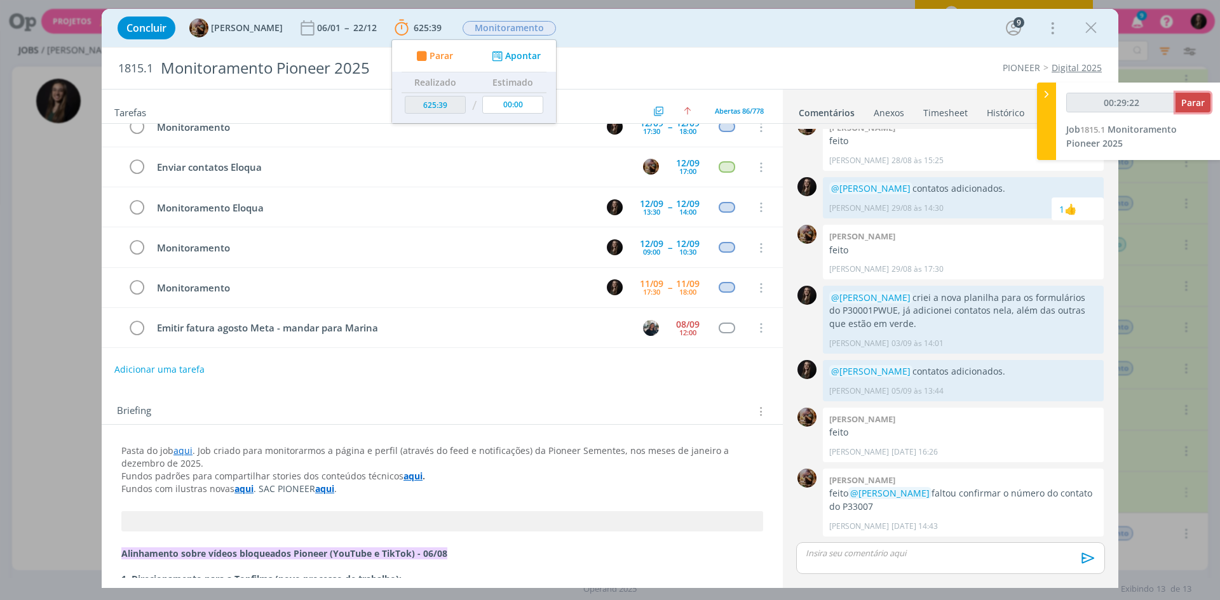
click at [1192, 103] on span "Parar" at bounding box center [1193, 103] width 24 height 12
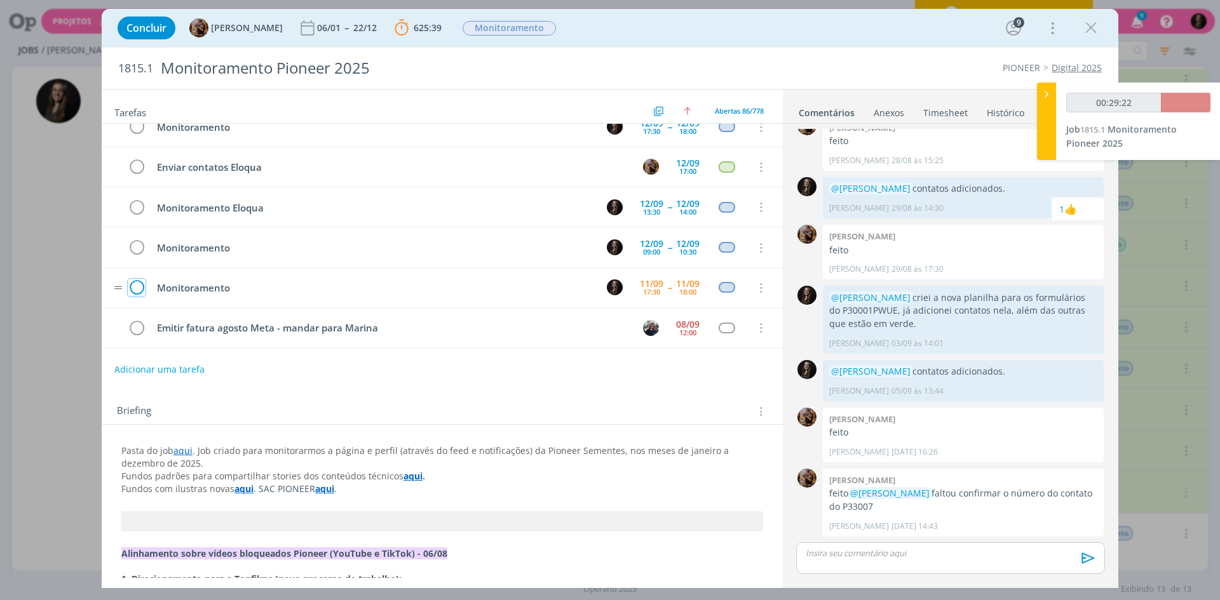
click at [136, 292] on icon "dialog" at bounding box center [137, 288] width 18 height 19
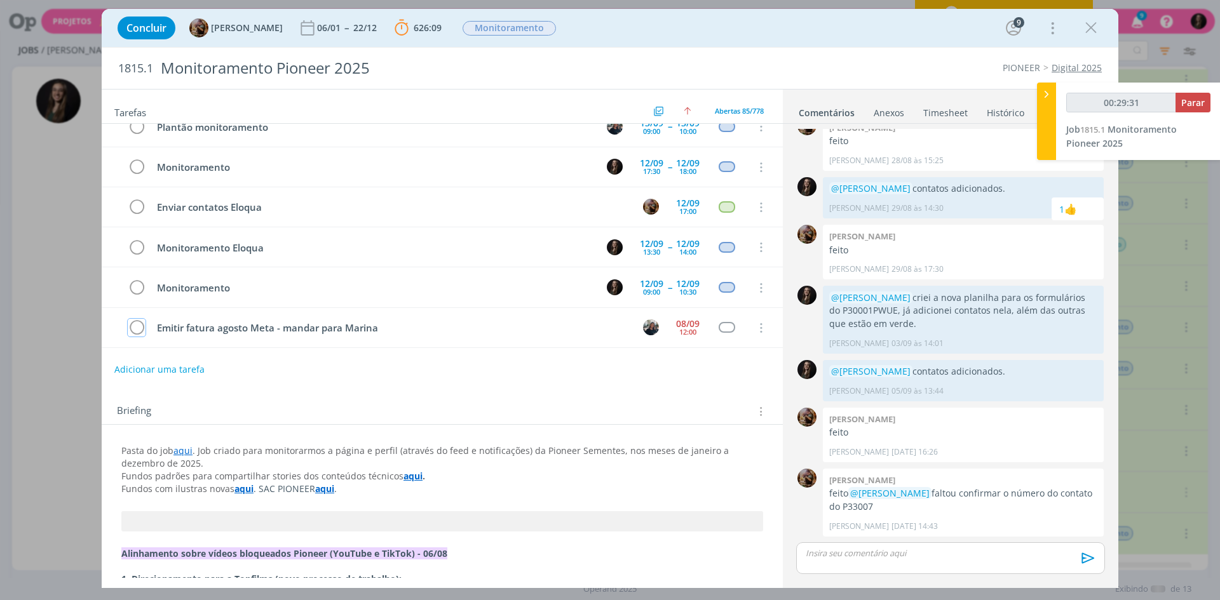
scroll to position [51, 0]
type input "00:30:00"
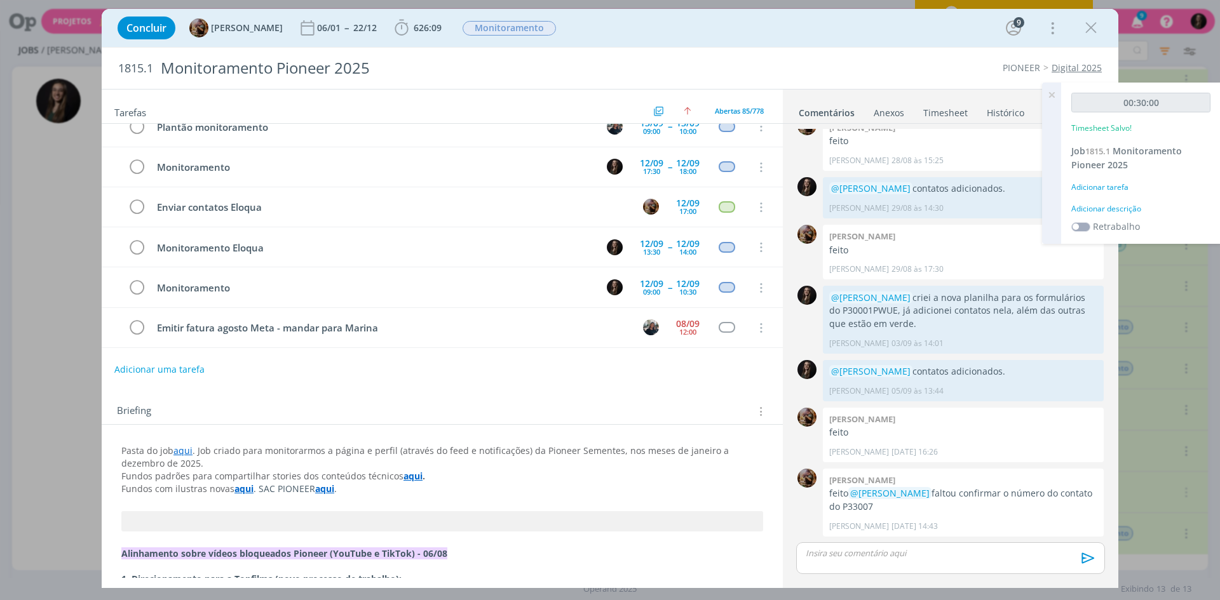
click at [1086, 210] on div "Adicionar descrição" at bounding box center [1140, 208] width 139 height 11
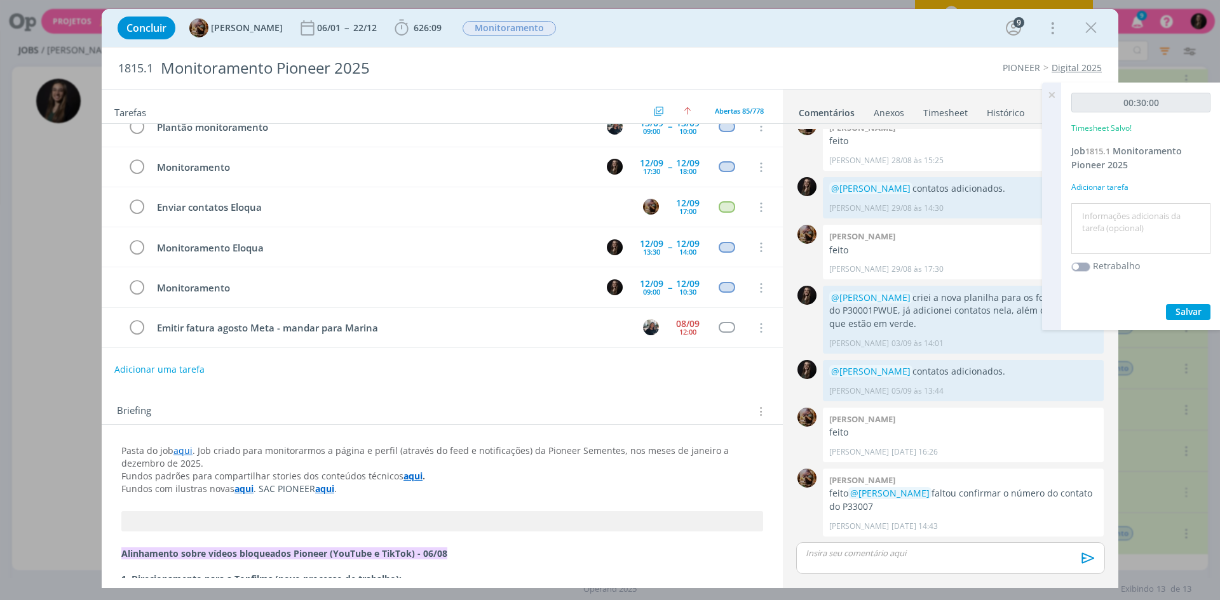
drag, startPoint x: 1109, startPoint y: 211, endPoint x: 1114, endPoint y: 203, distance: 8.8
click at [1112, 205] on div at bounding box center [1140, 228] width 139 height 51
type textarea "monitoramento"
click at [1166, 304] on button "Salvar" at bounding box center [1188, 312] width 44 height 16
click at [1202, 318] on button "Salvar" at bounding box center [1188, 312] width 44 height 16
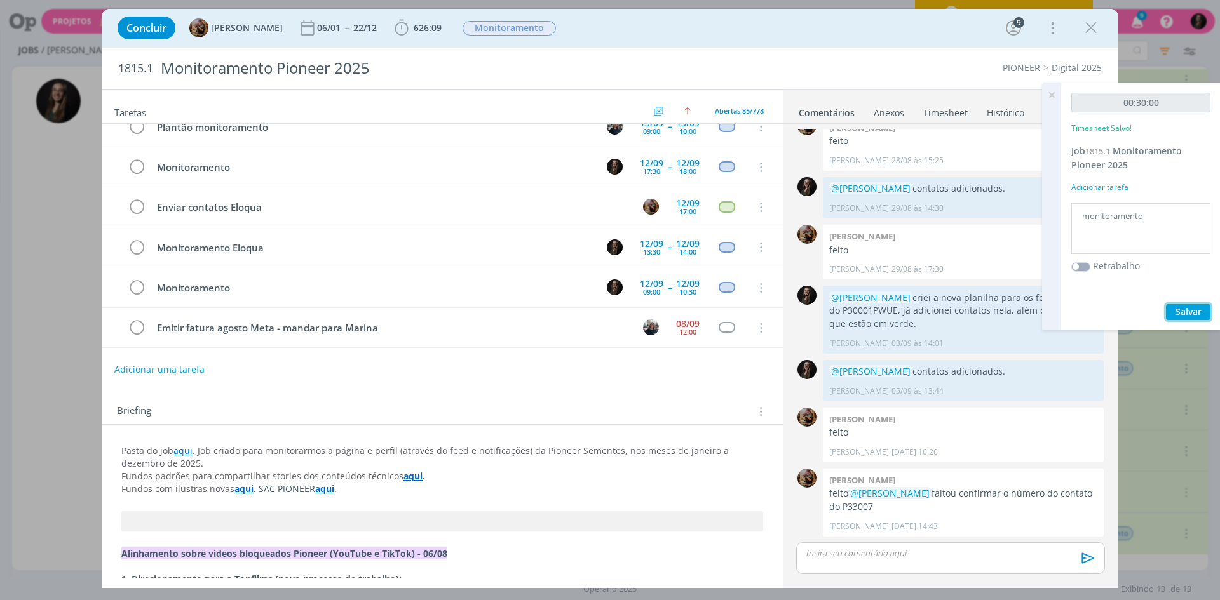
click at [1192, 308] on span "Salvar" at bounding box center [1188, 312] width 26 height 12
click at [1052, 90] on icon at bounding box center [1051, 95] width 23 height 25
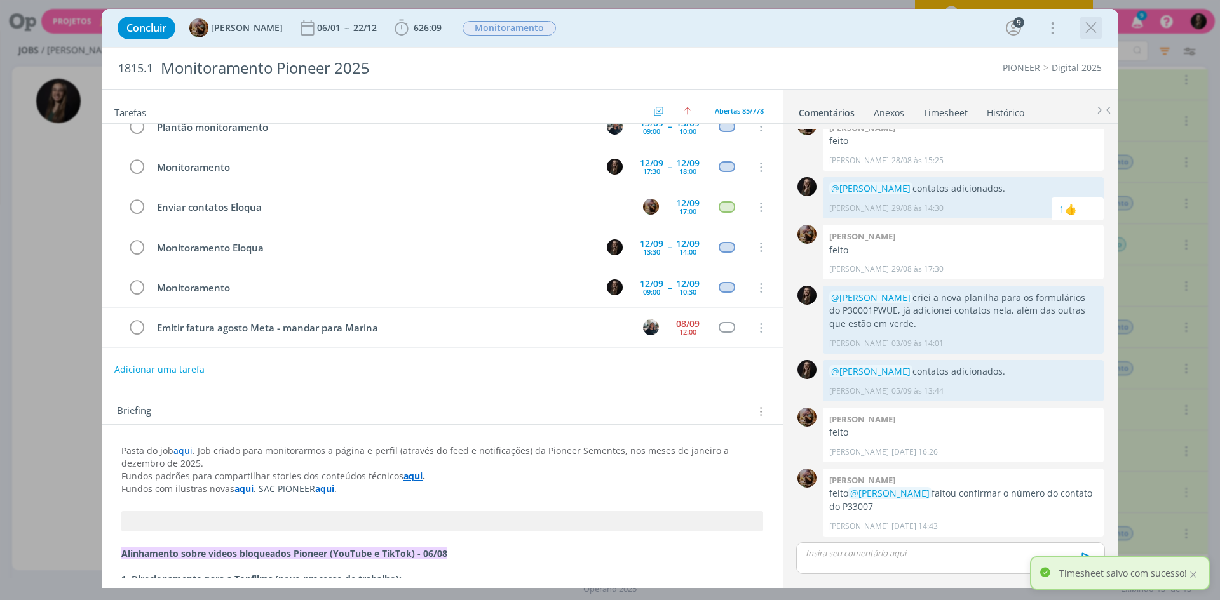
click at [1091, 21] on icon "dialog" at bounding box center [1090, 27] width 19 height 19
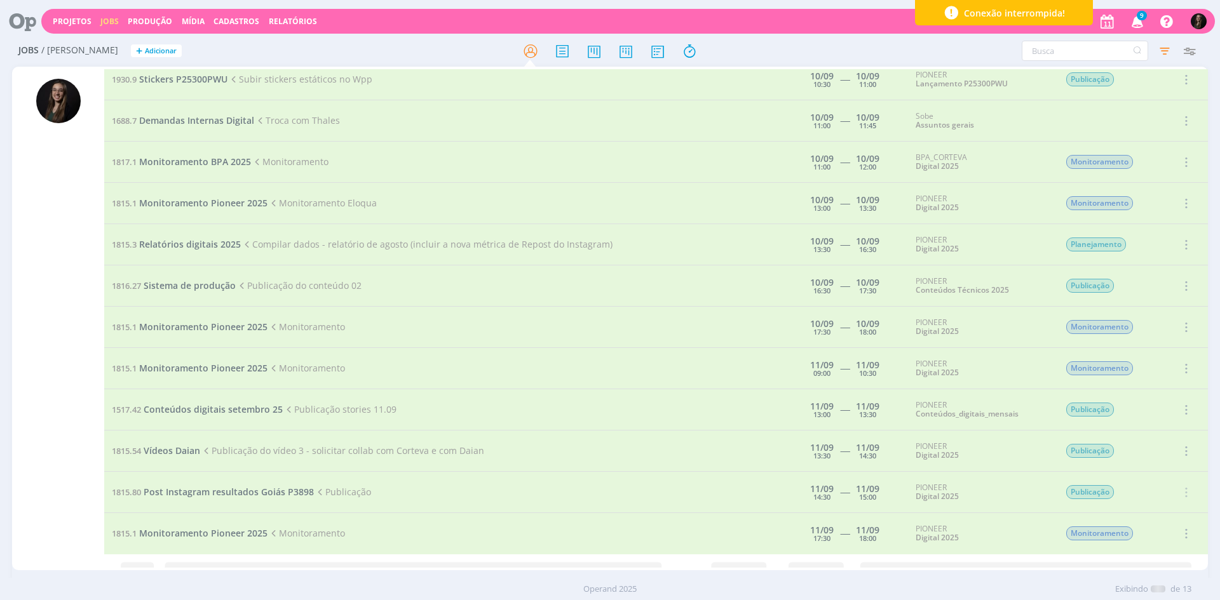
scroll to position [51, 0]
click at [532, 50] on icon at bounding box center [530, 51] width 23 height 25
click at [24, 18] on icon at bounding box center [18, 21] width 26 height 25
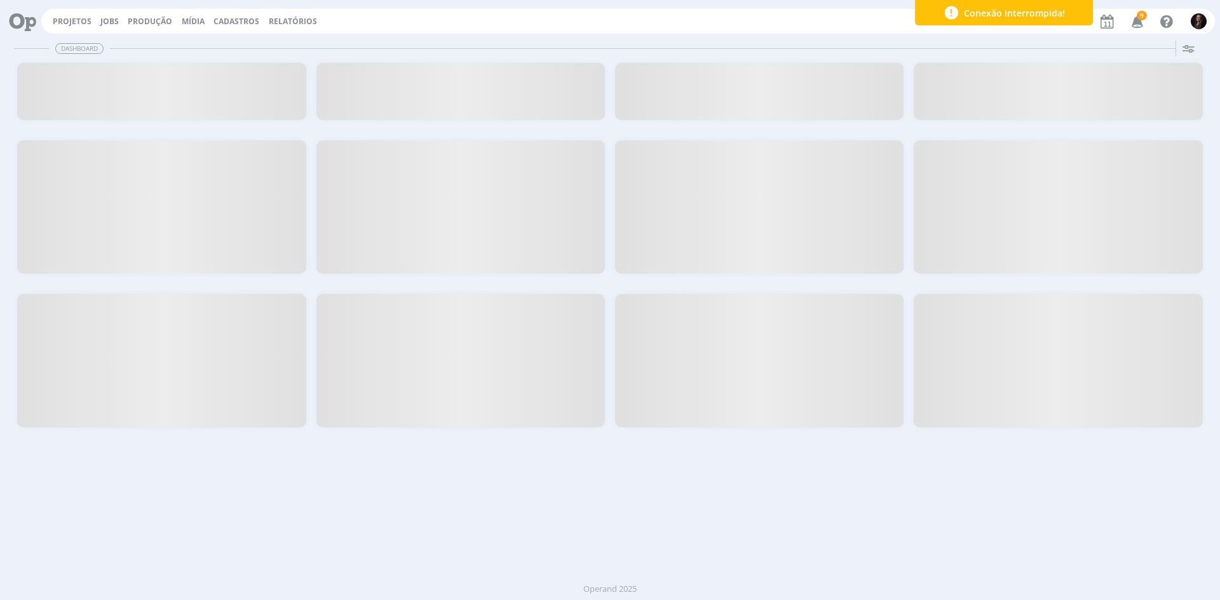
click at [24, 18] on icon at bounding box center [18, 21] width 26 height 25
